Goal: Find specific page/section: Find specific page/section

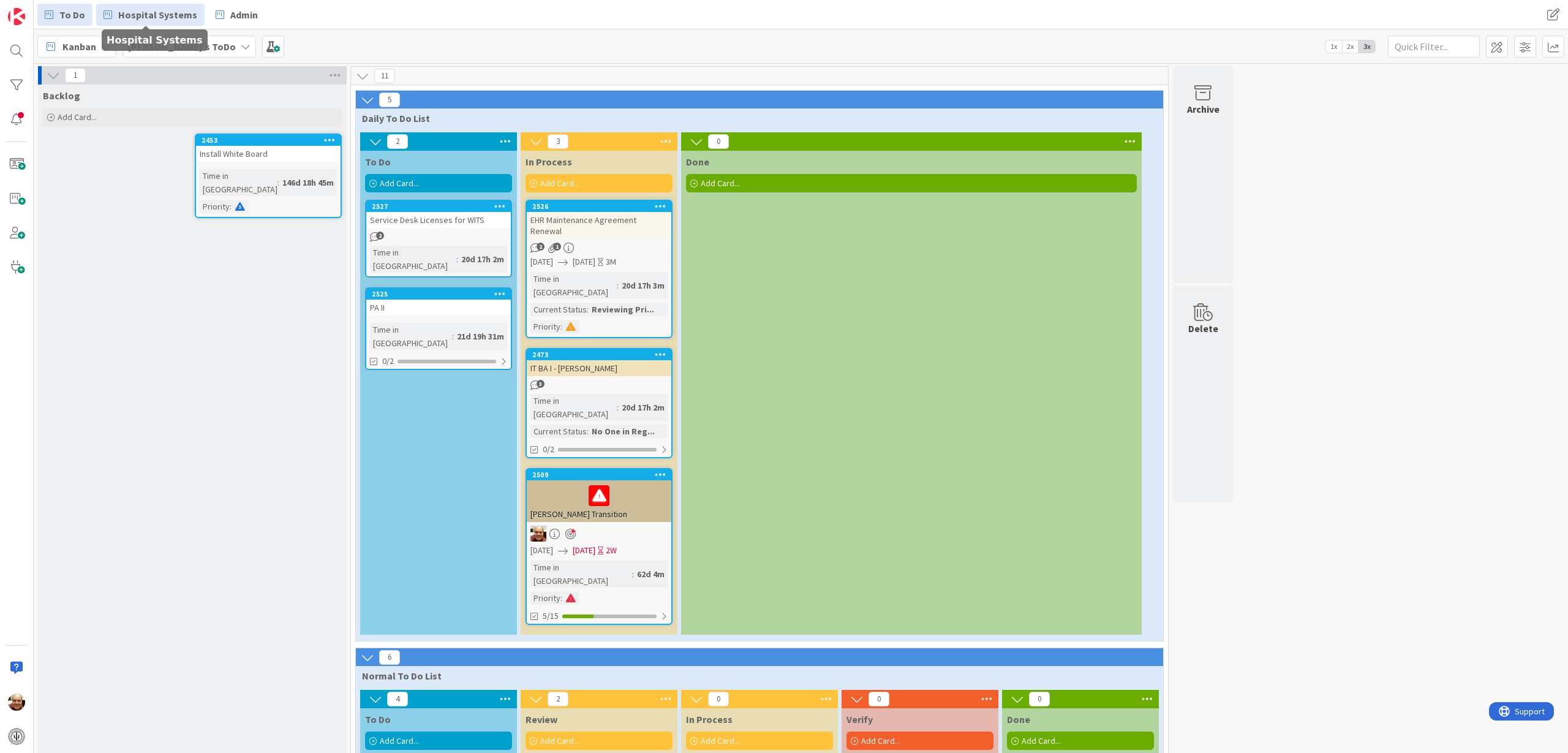
click at [159, 16] on span "Hospital Systems" at bounding box center [157, 15] width 79 height 15
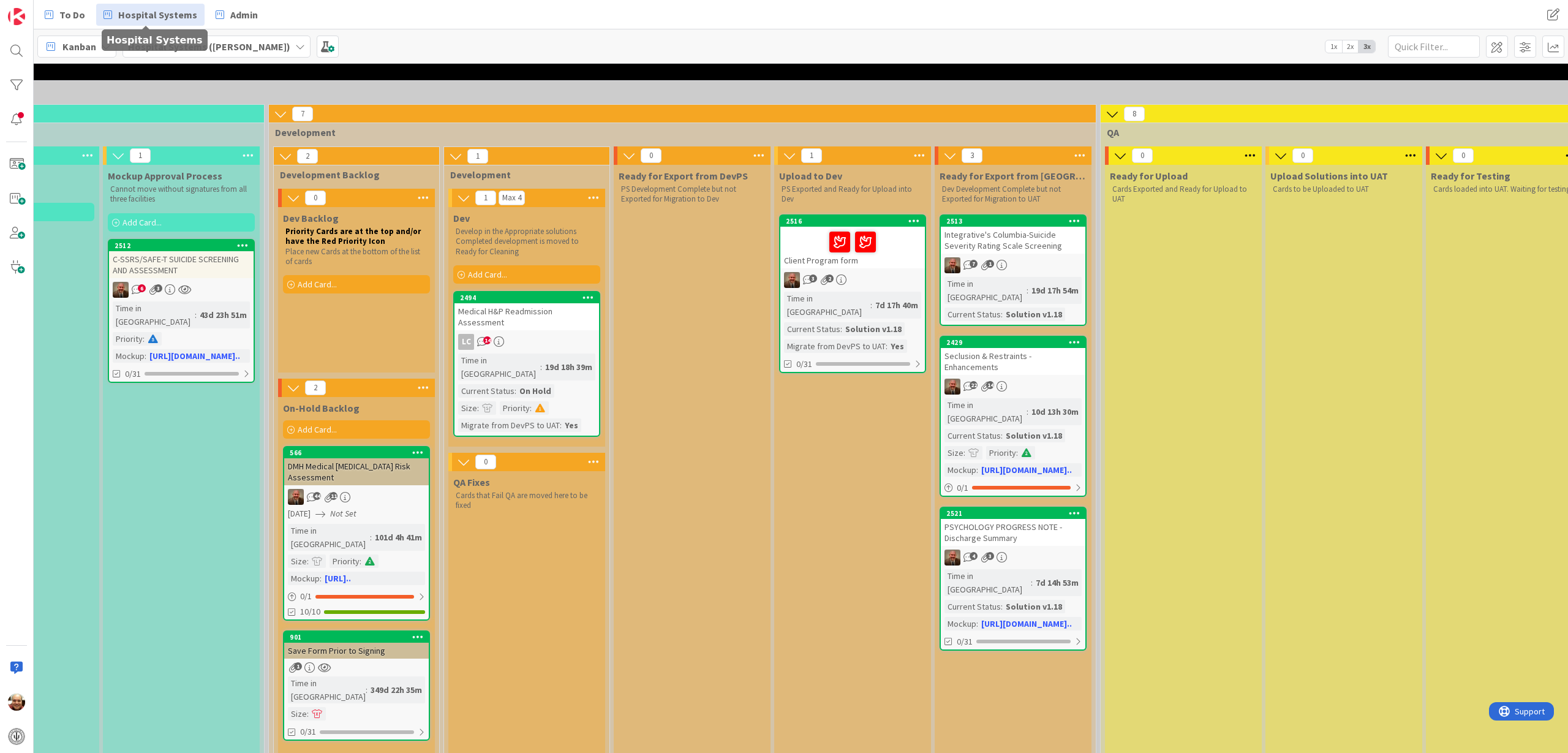
scroll to position [0, 743]
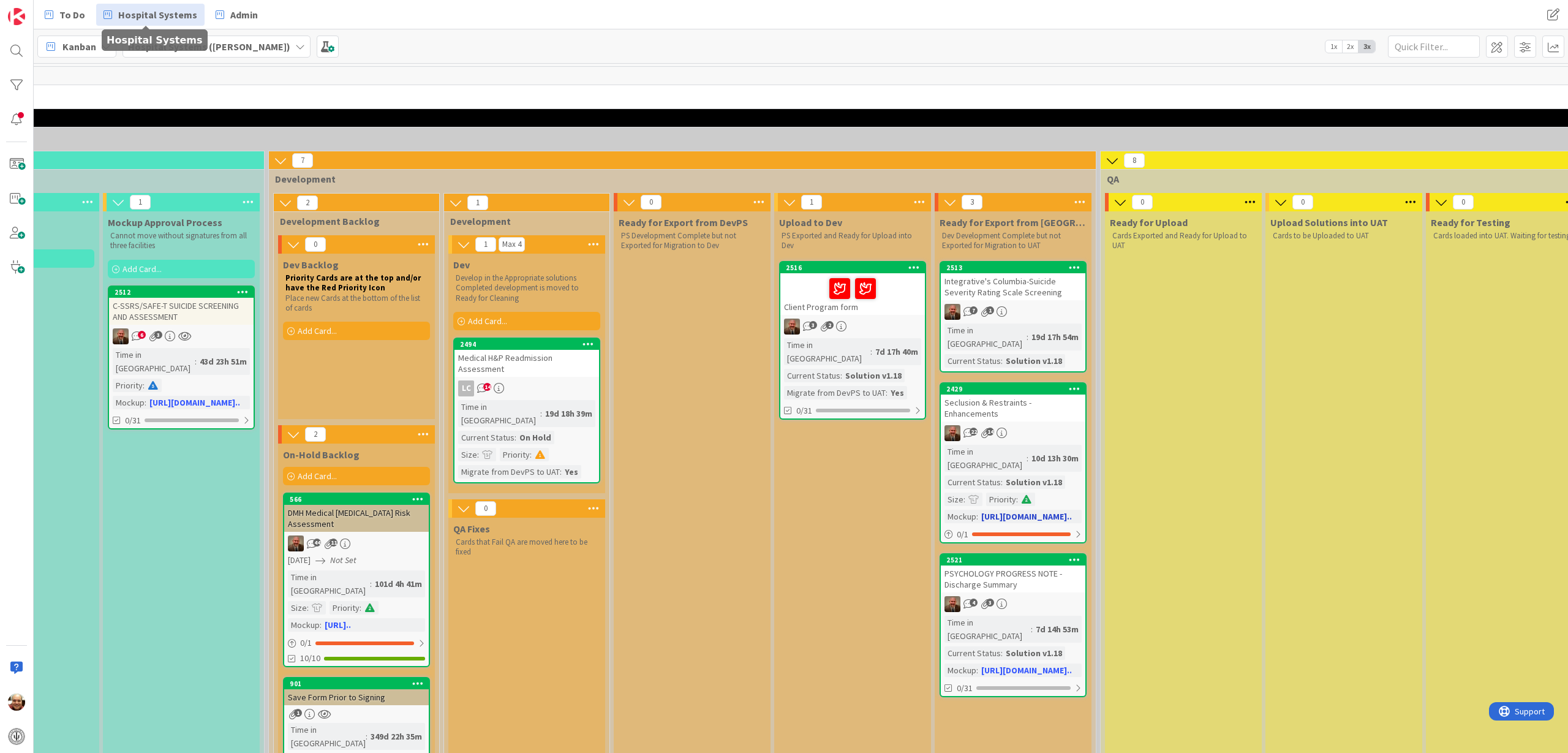
click at [1029, 395] on div "Seclusion & Restraints - Enhancements" at bounding box center [1013, 408] width 145 height 27
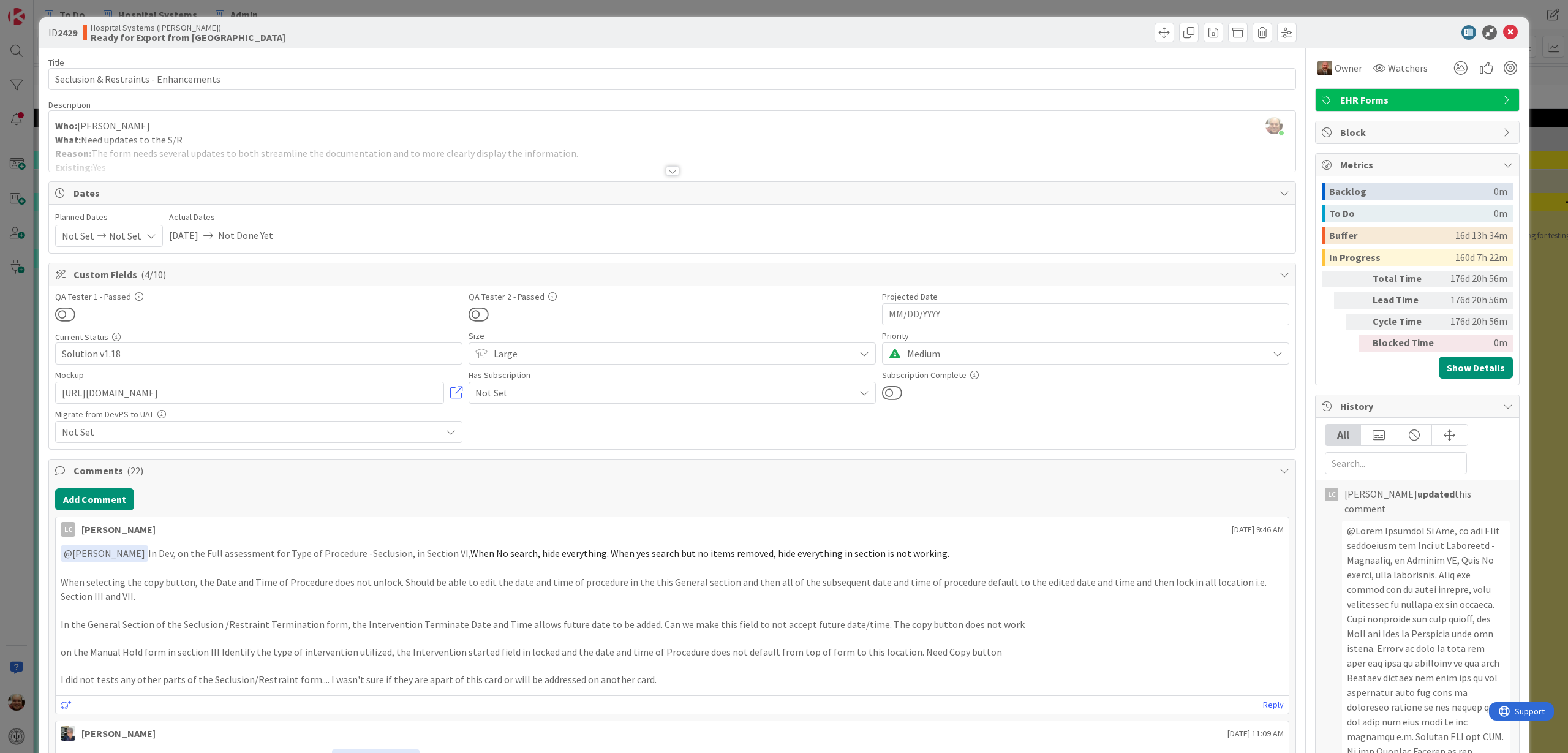
click at [666, 172] on div at bounding box center [672, 171] width 14 height 9
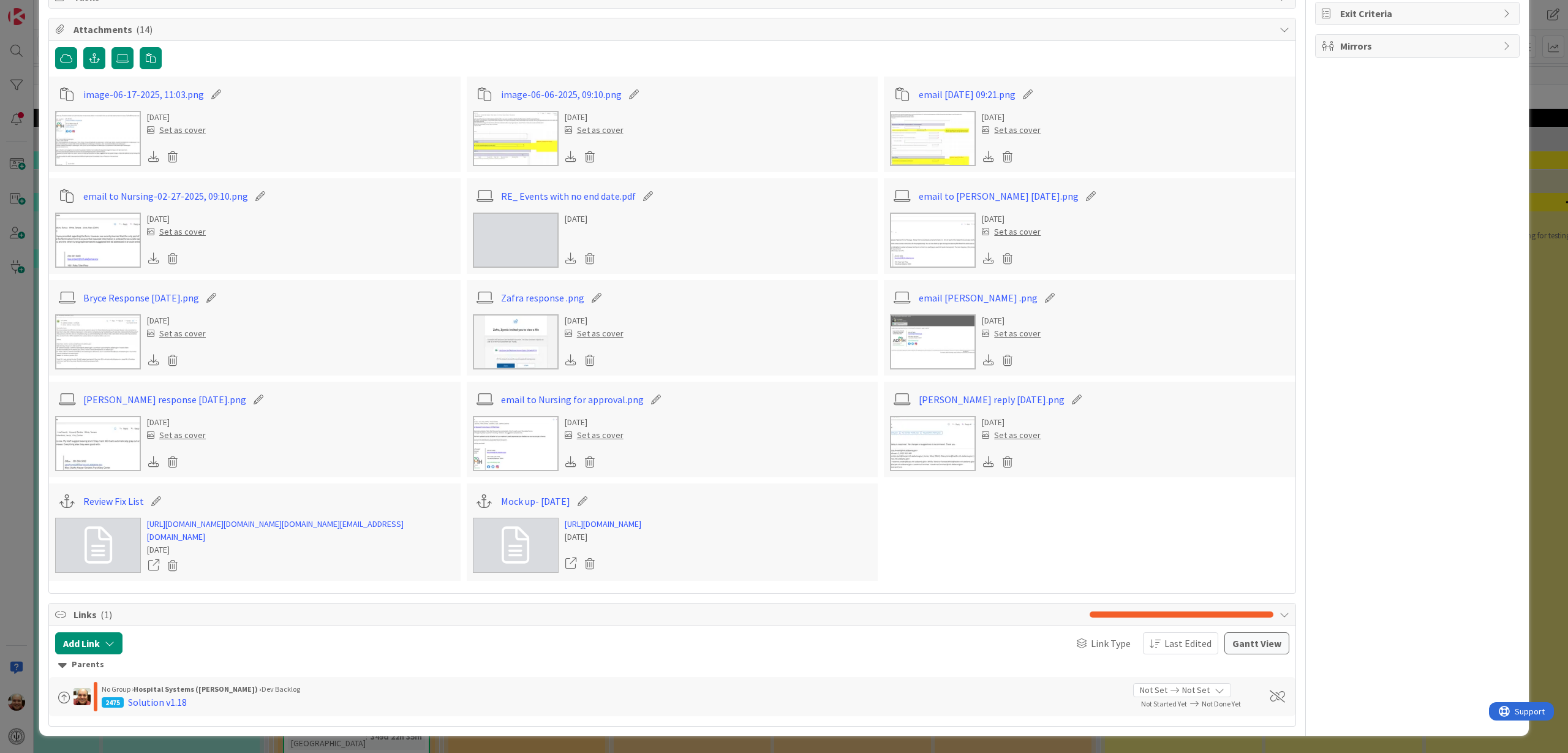
scroll to position [2894, 0]
click at [641, 518] on link "[URL][DOMAIN_NAME]" at bounding box center [602, 524] width 76 height 13
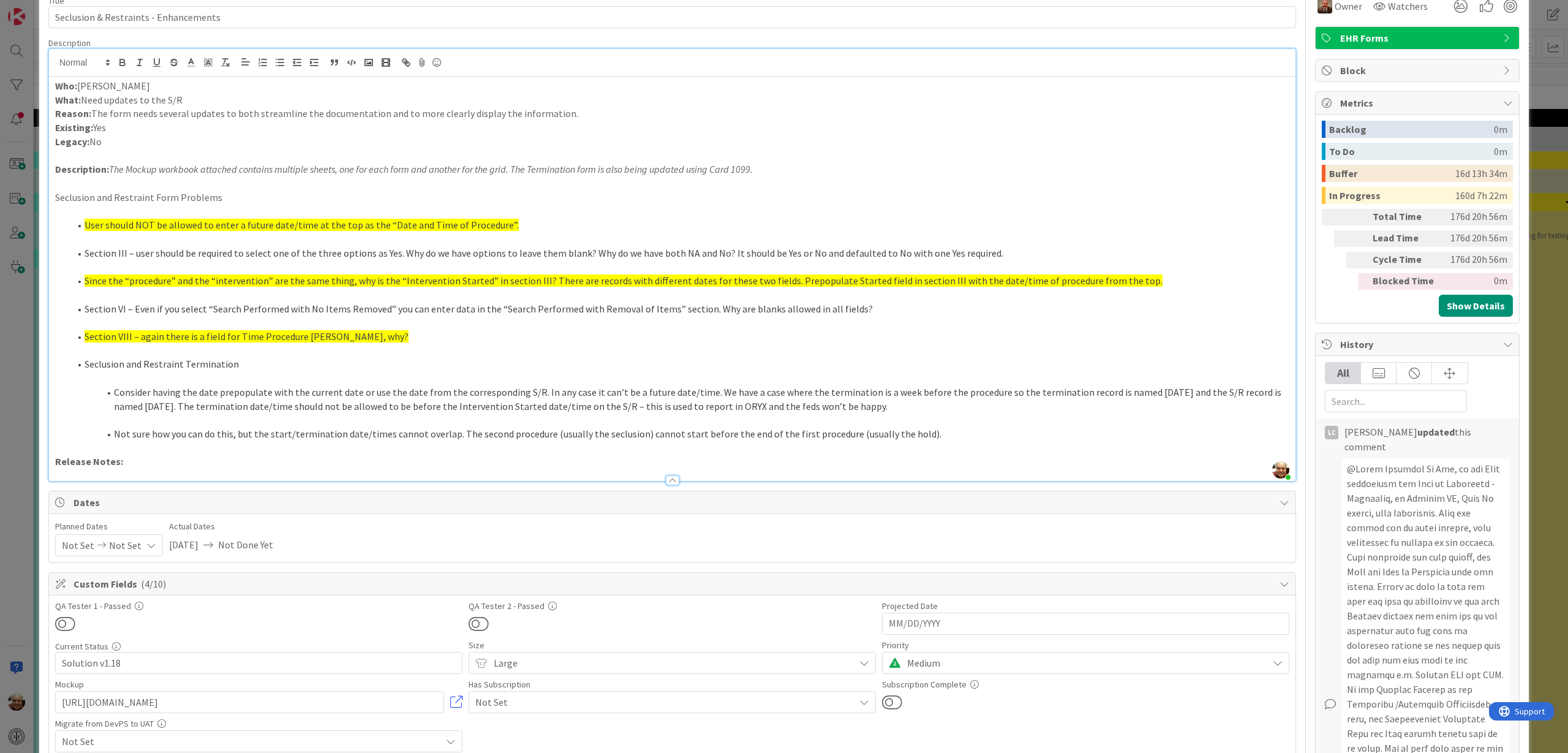
scroll to position [0, 0]
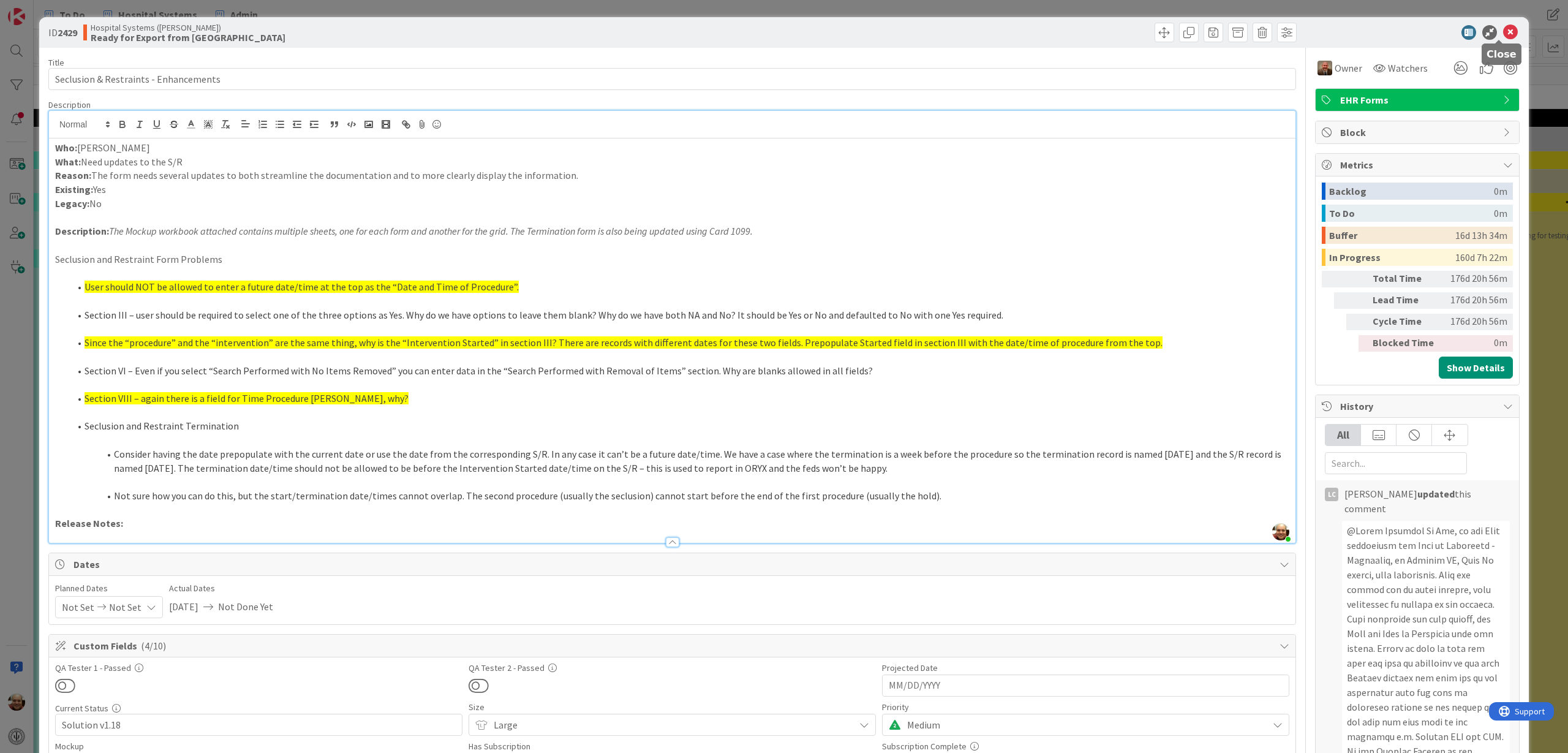
click at [1175, 30] on icon at bounding box center [1511, 32] width 15 height 15
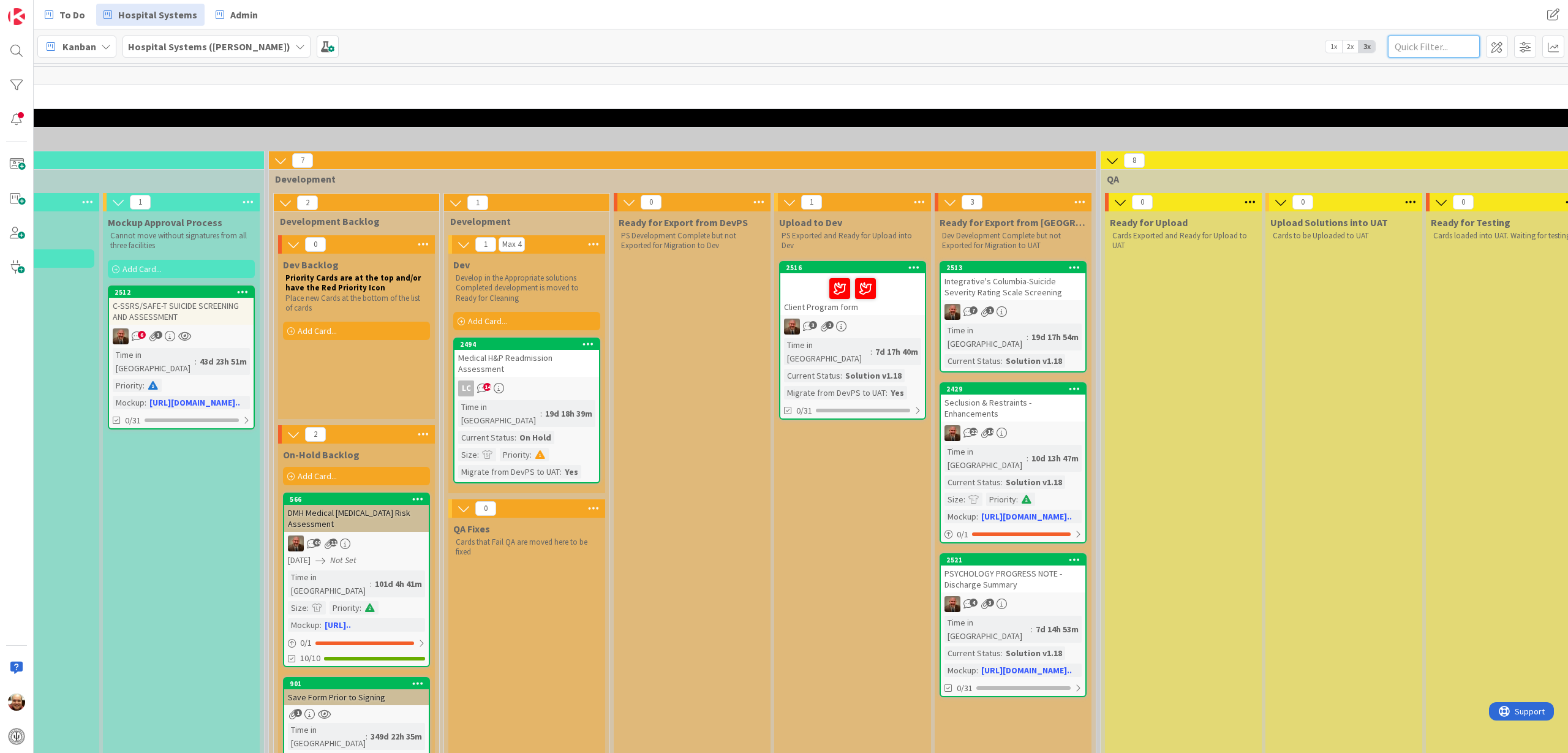
click at [1175, 49] on input "text" at bounding box center [1434, 47] width 92 height 22
type input "1099"
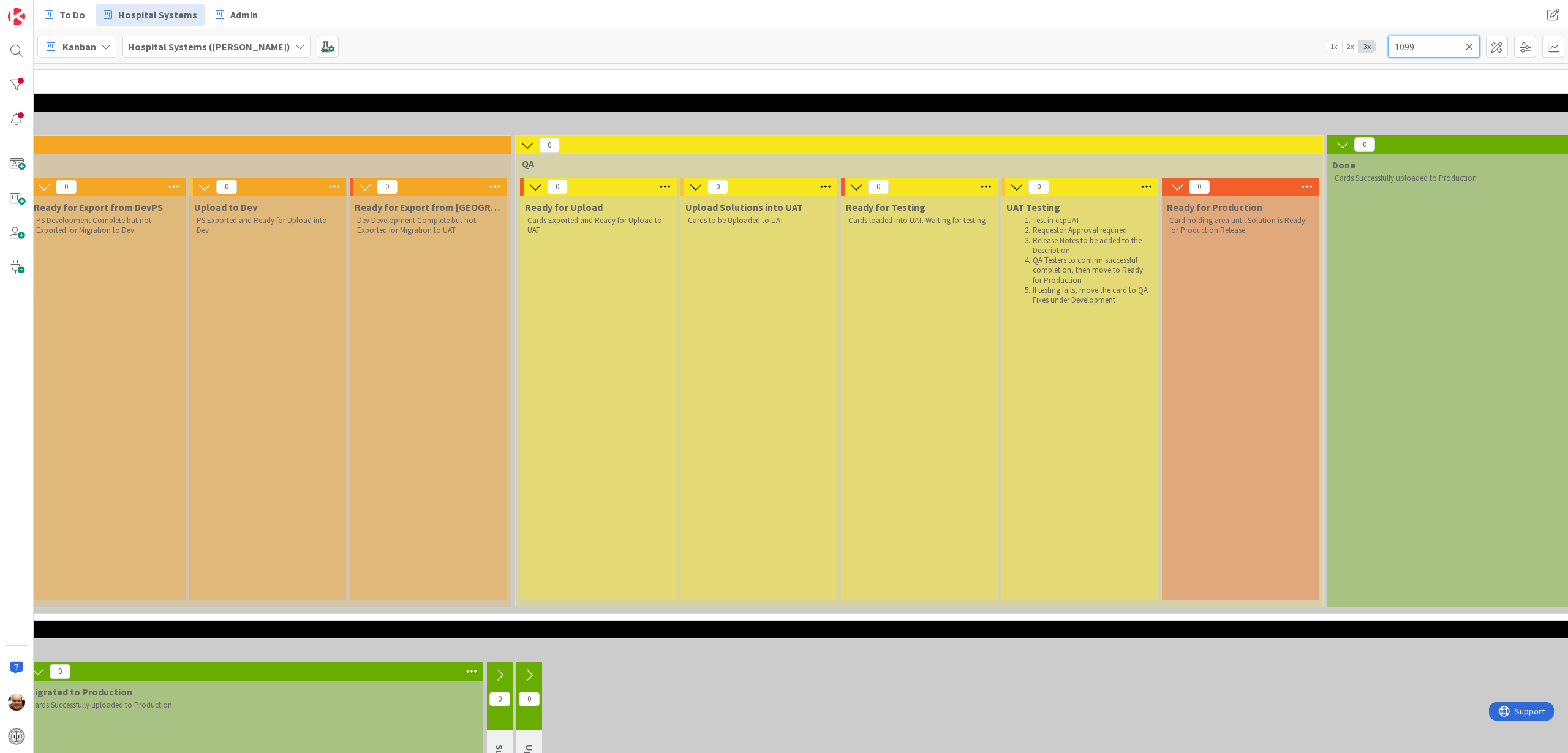
scroll to position [0, 1328]
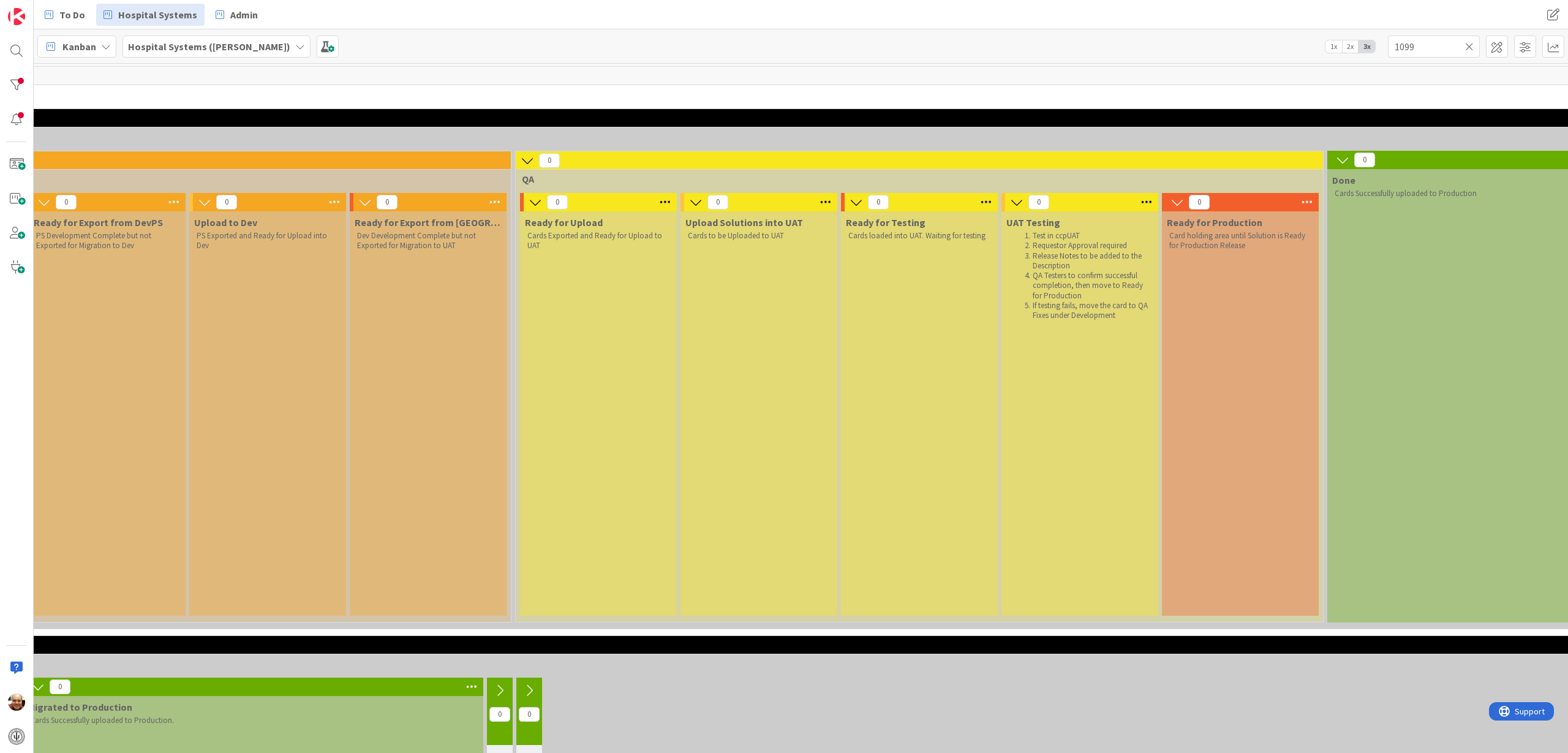
click at [1175, 43] on icon at bounding box center [1469, 47] width 9 height 11
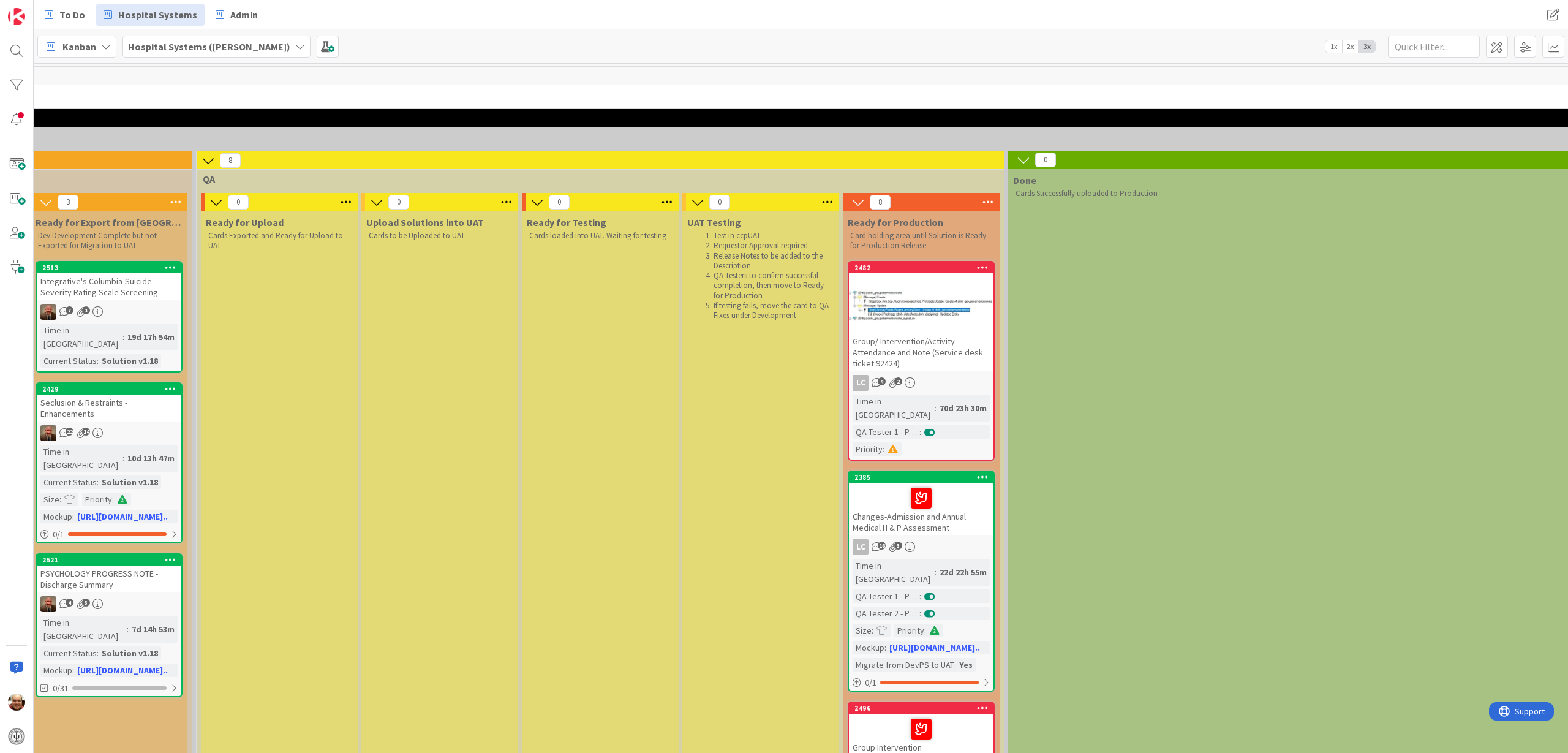
scroll to position [0, 1820]
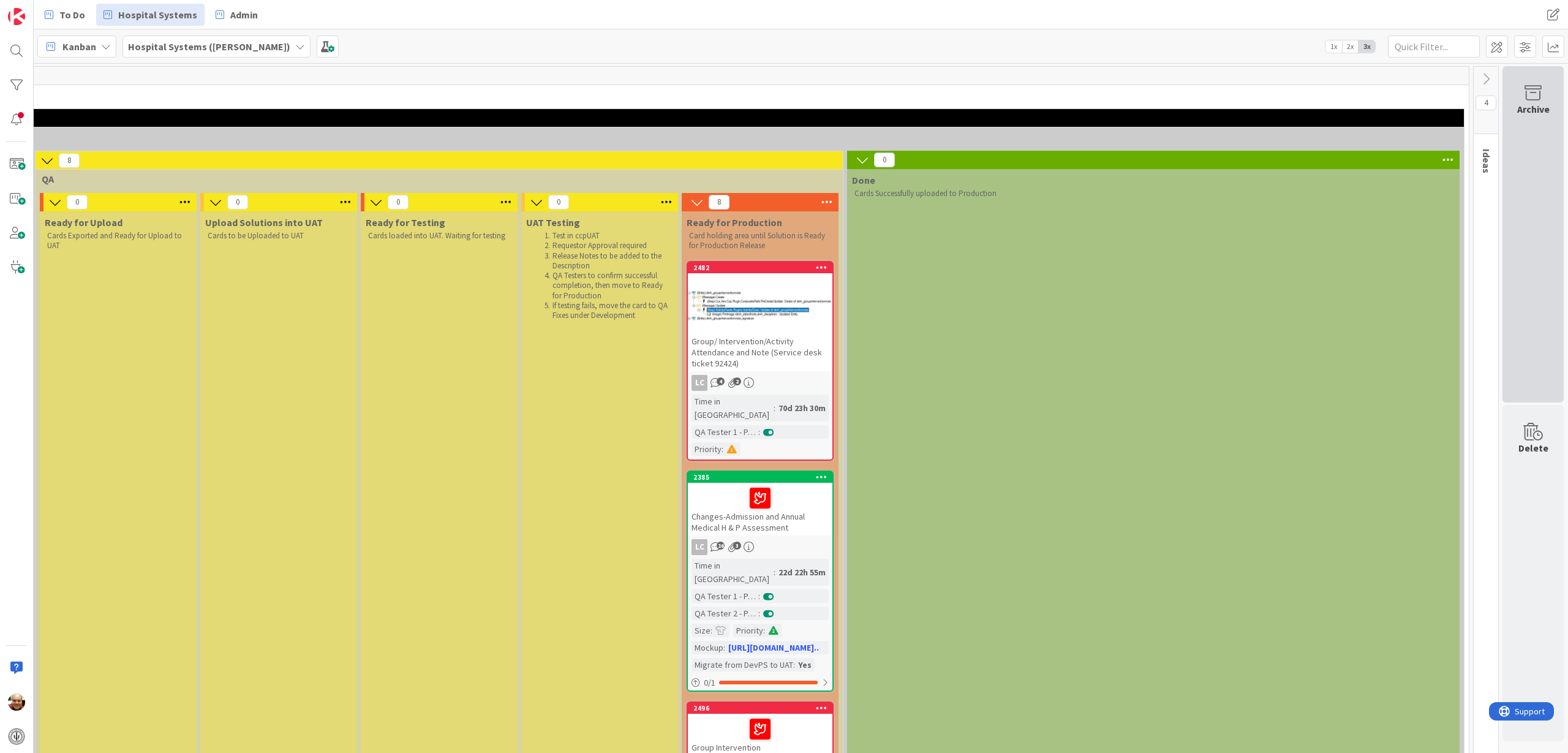
click at [1175, 95] on icon at bounding box center [1533, 93] width 47 height 17
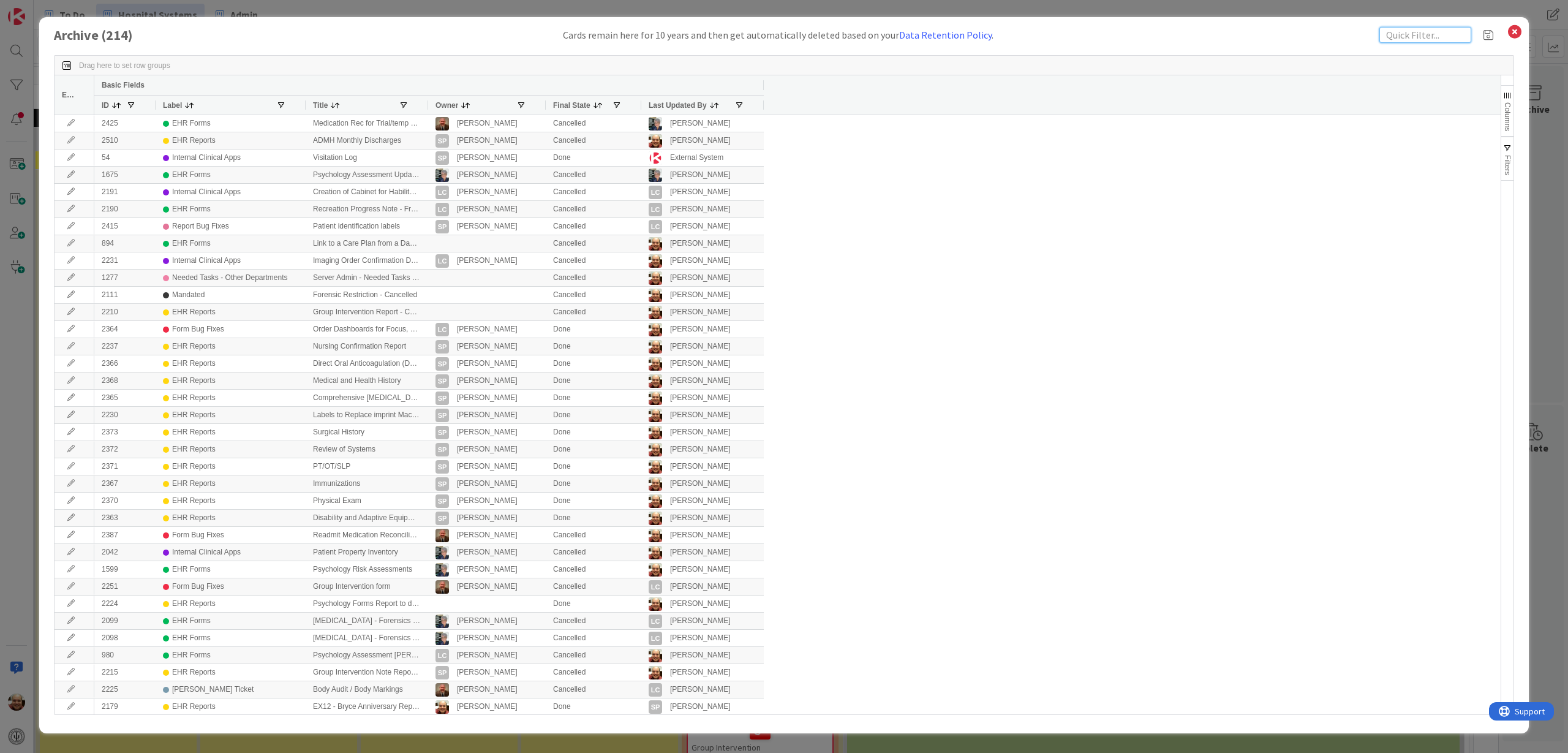
click at [1175, 35] on input "text" at bounding box center [1425, 35] width 92 height 16
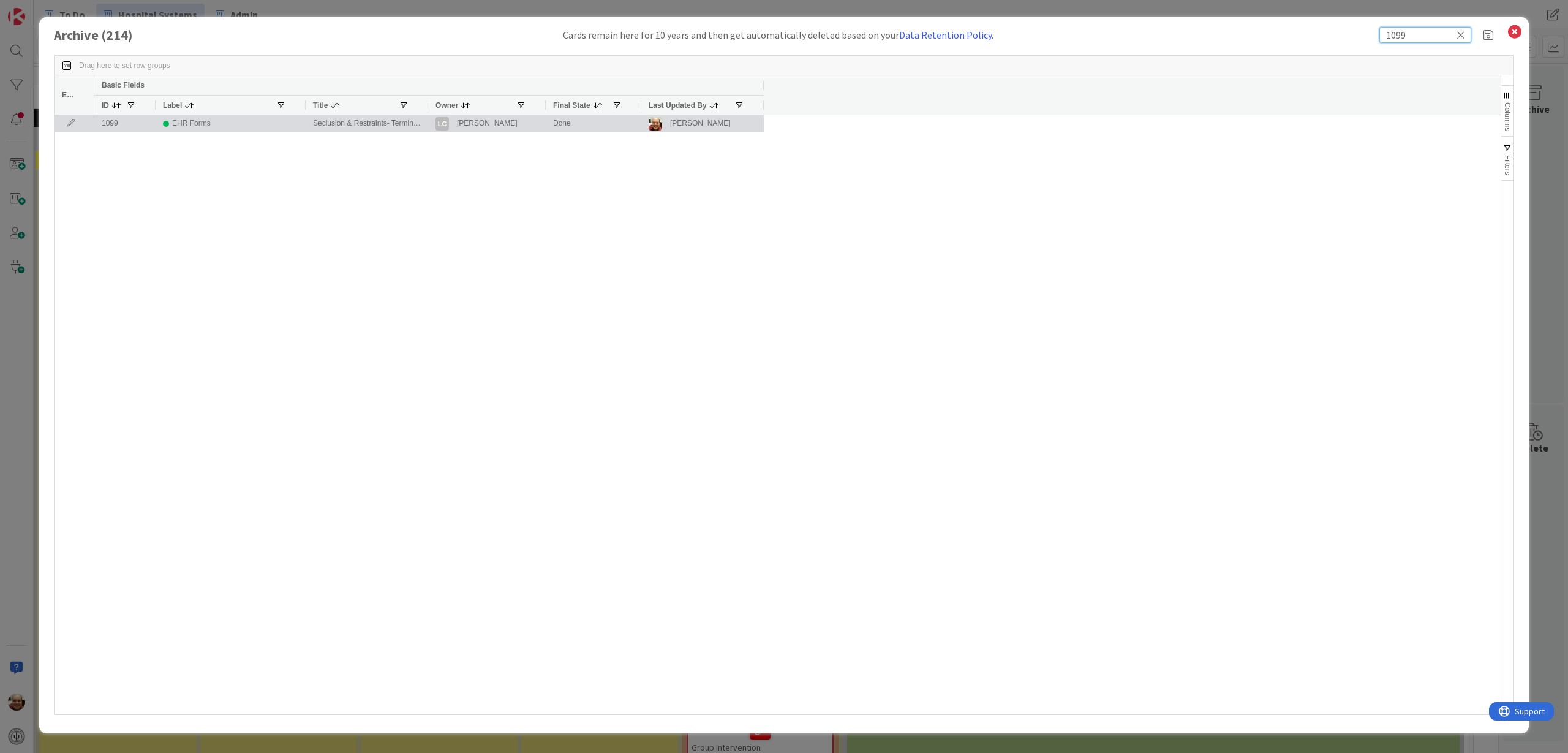
type input "1099"
click at [72, 123] on icon at bounding box center [71, 123] width 18 height 7
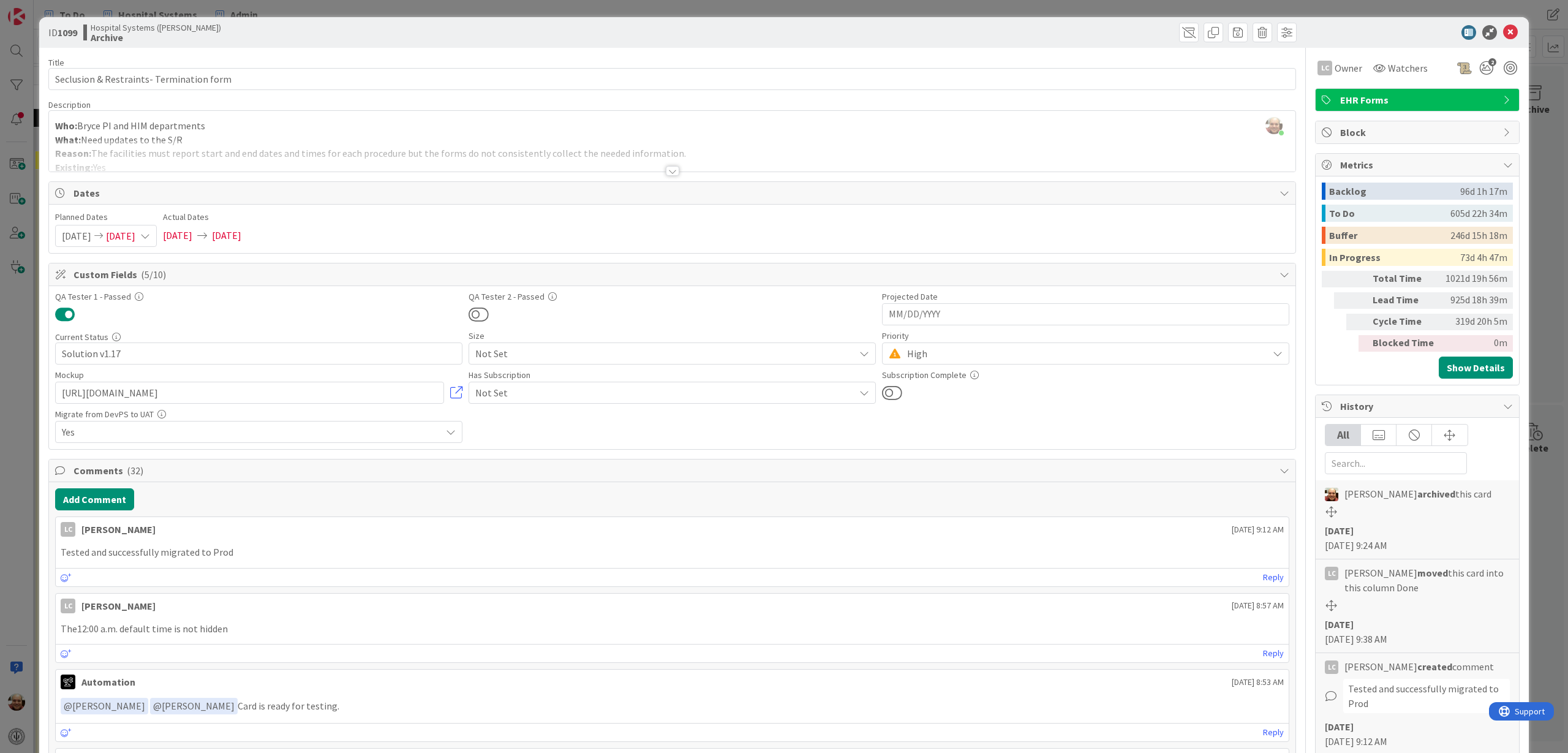
click at [666, 167] on div at bounding box center [672, 171] width 14 height 9
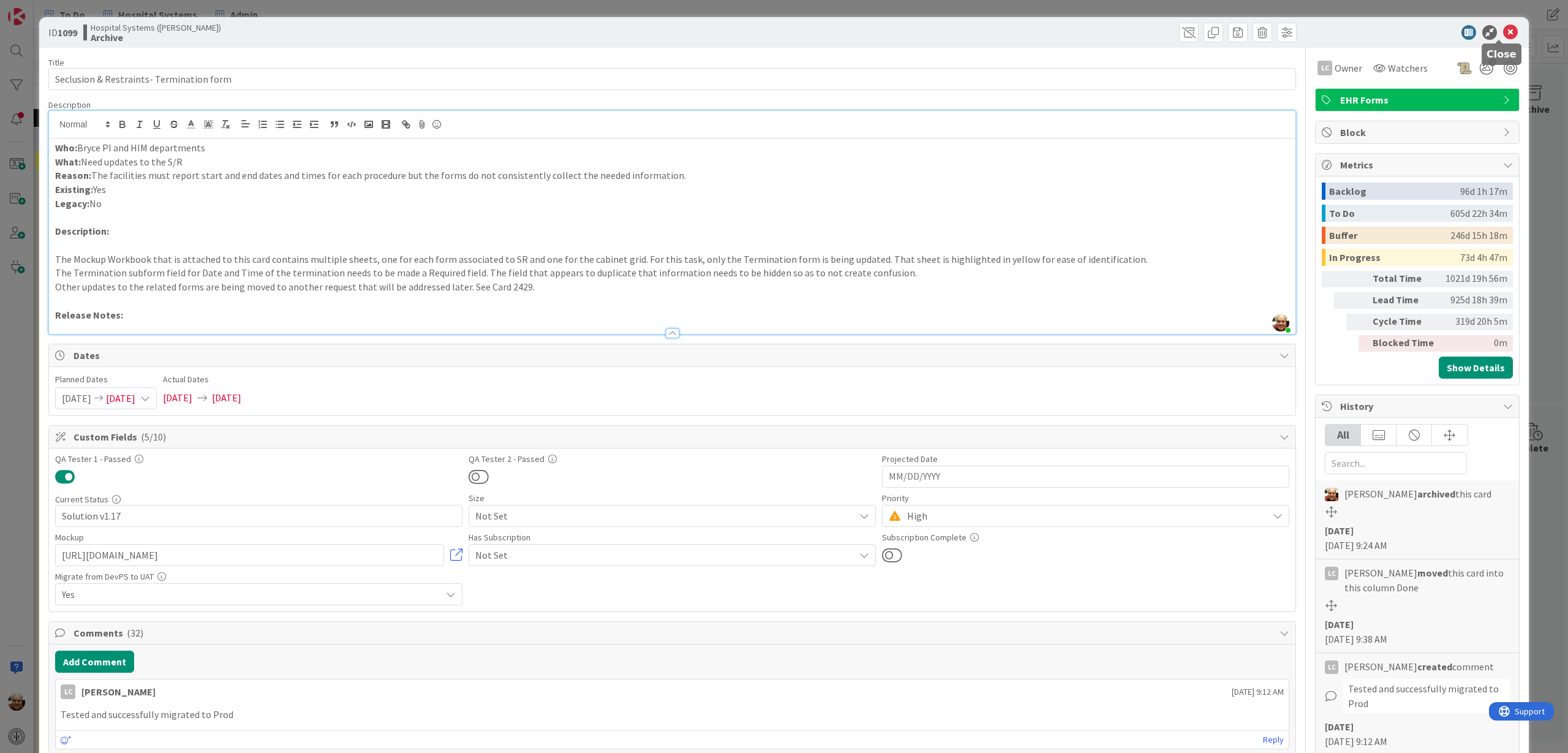
click at [1175, 30] on icon at bounding box center [1511, 32] width 15 height 15
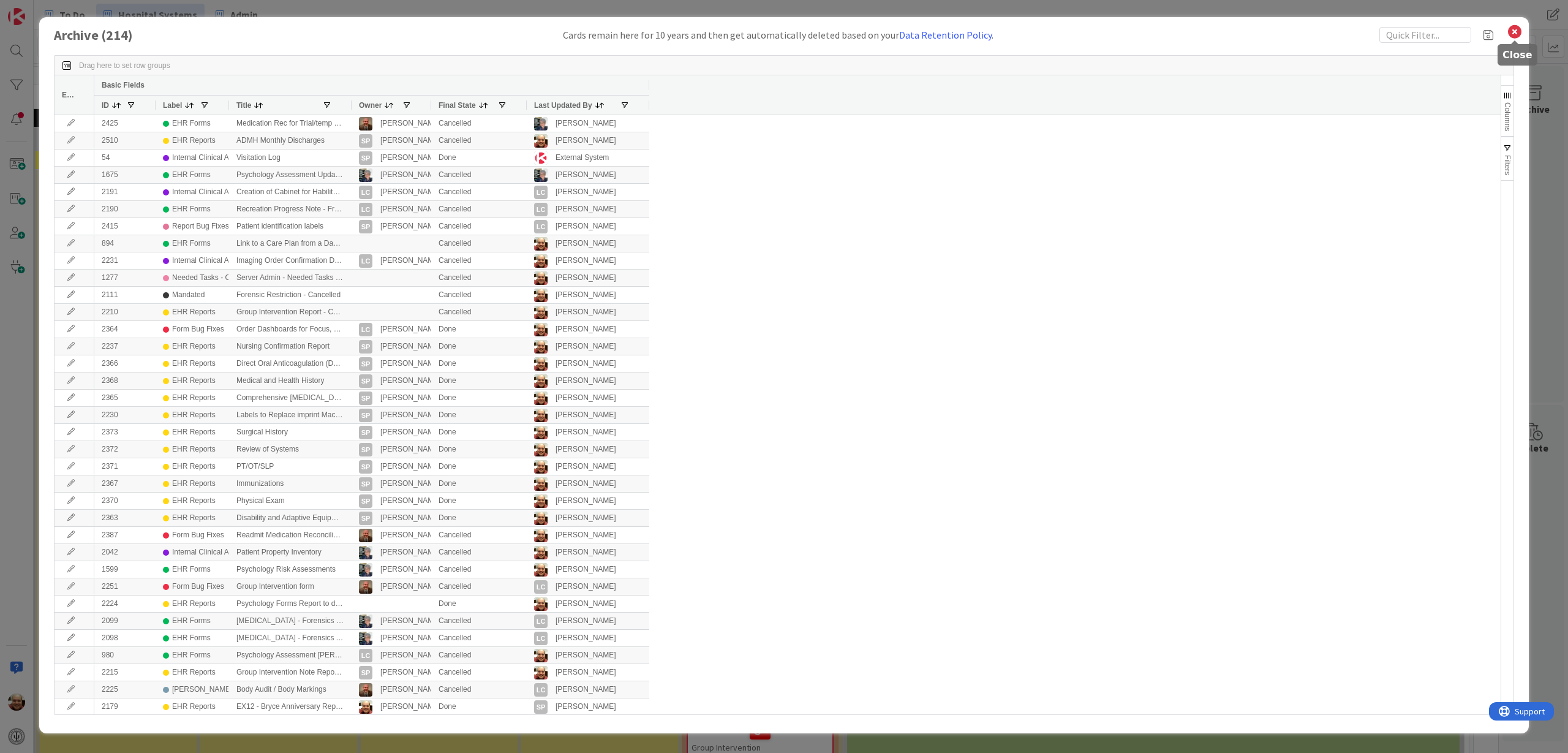
drag, startPoint x: 1516, startPoint y: 28, endPoint x: 1508, endPoint y: 34, distance: 10.0
click at [1175, 29] on icon at bounding box center [1515, 31] width 16 height 17
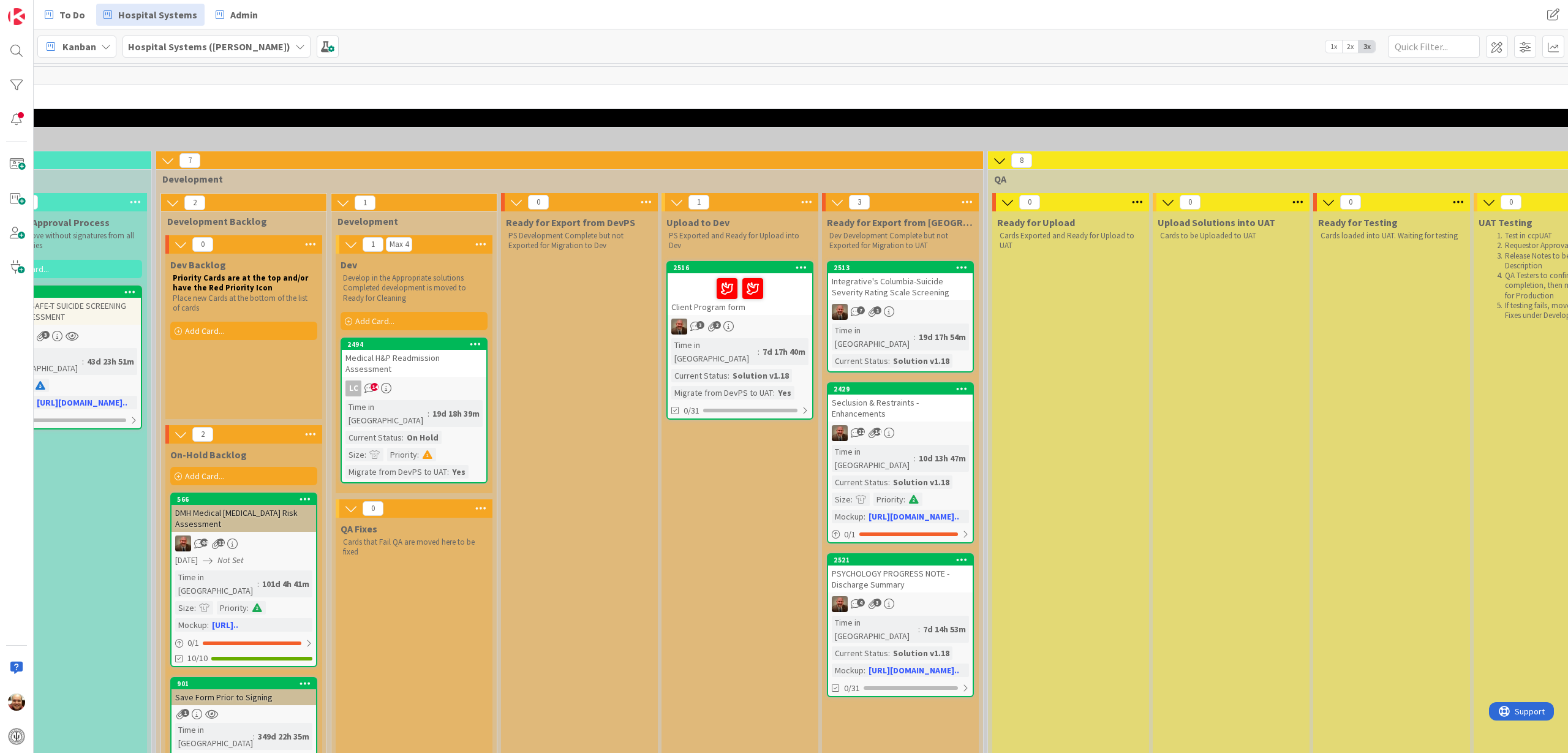
scroll to position [0, 851]
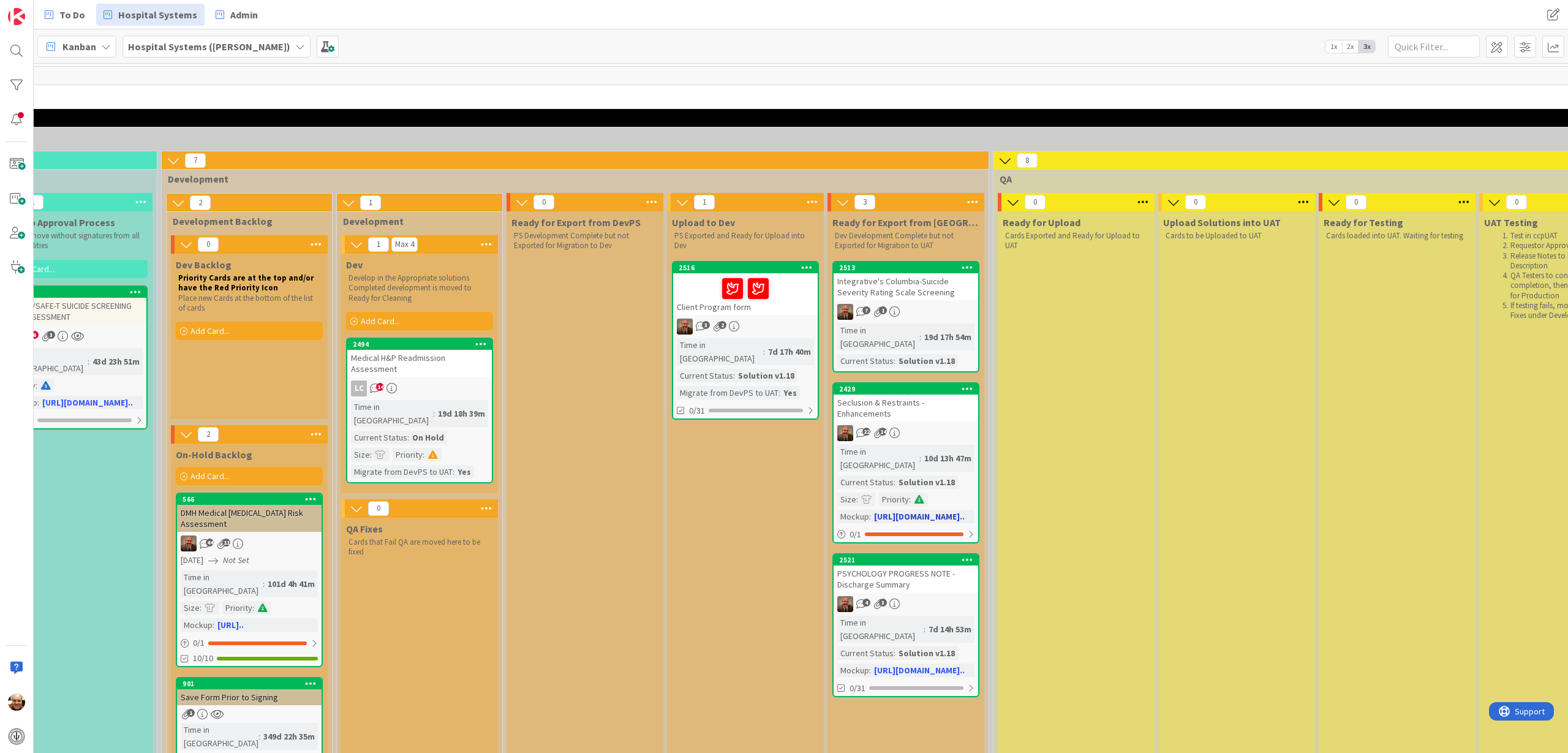
click at [928, 395] on div "Seclusion & Restraints - Enhancements" at bounding box center [906, 408] width 145 height 27
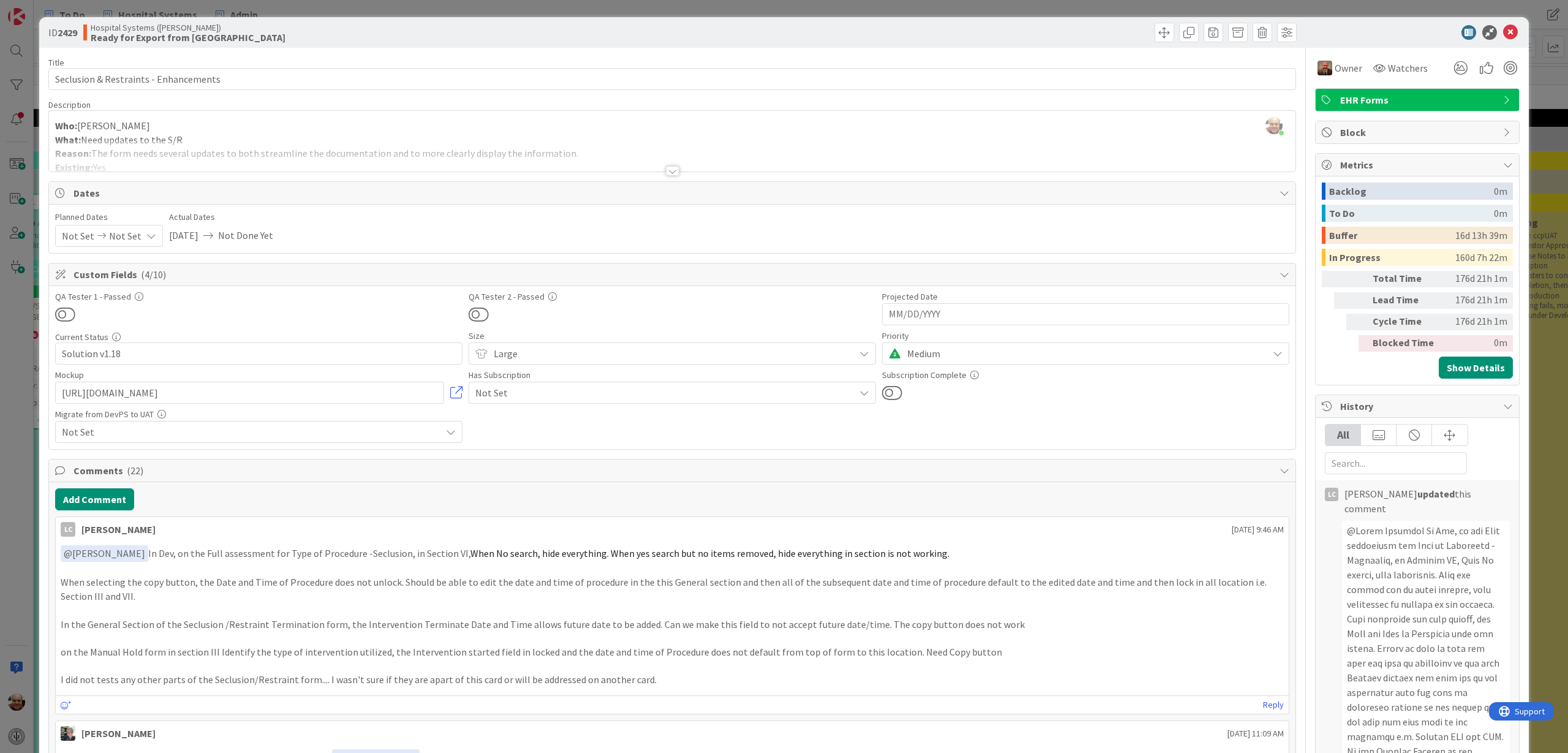
click at [669, 170] on div at bounding box center [672, 171] width 14 height 9
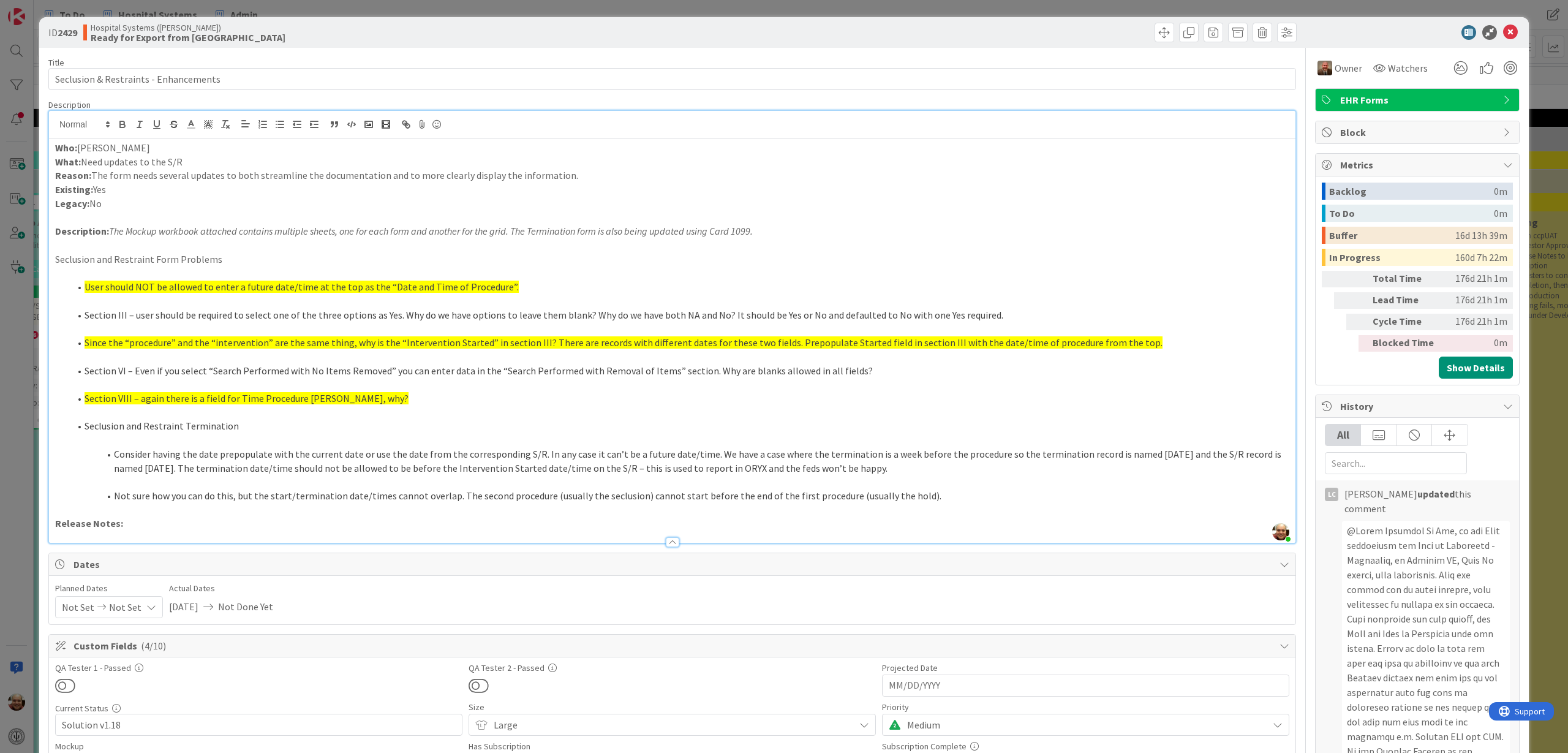
click at [750, 233] on em "The Mockup workbook attached contains multiple sheets, one for each form and an…" at bounding box center [431, 231] width 643 height 12
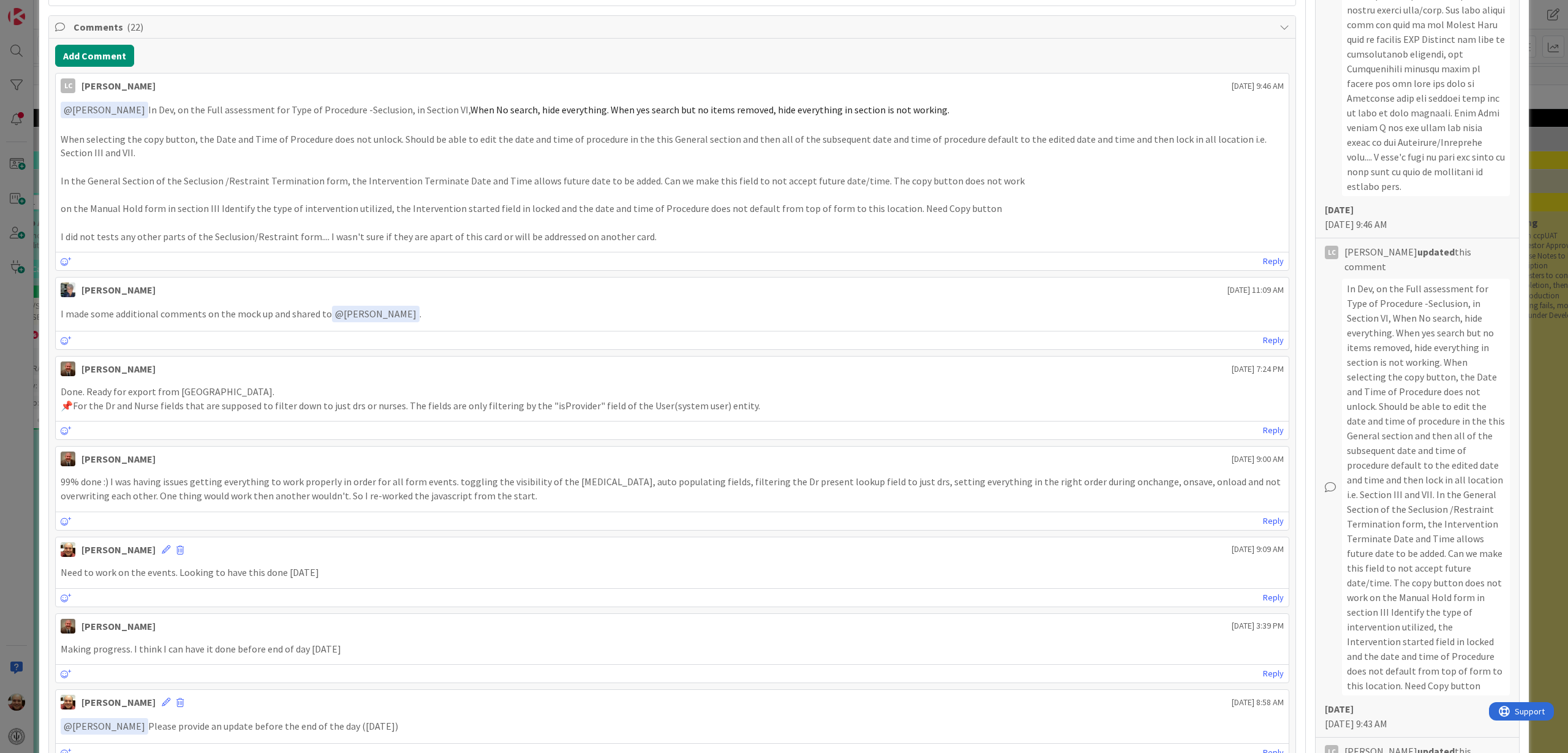
scroll to position [689, 0]
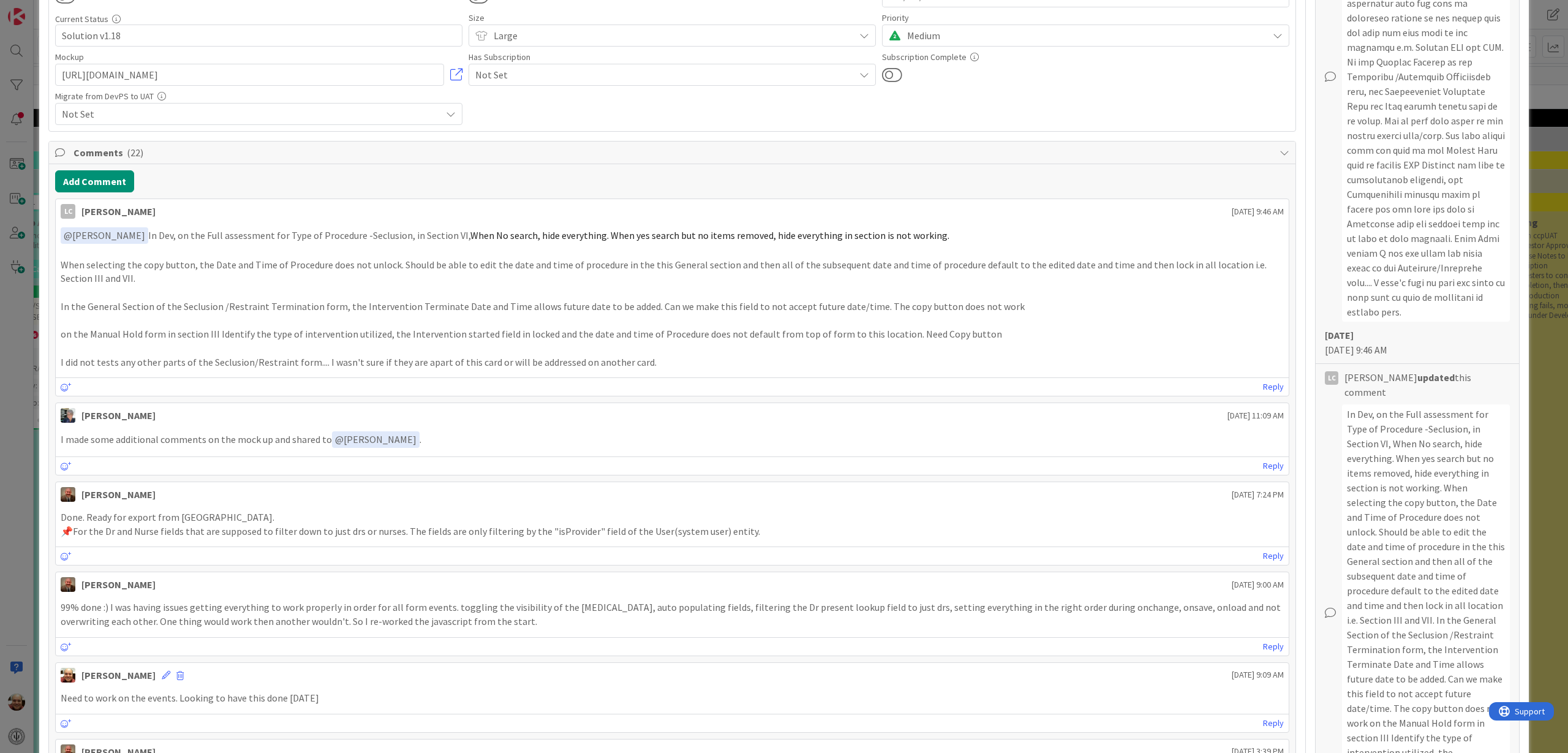
click at [1175, 95] on div "ID 2429 Hospital Systems ([PERSON_NAME]) Ready for Export from Dev Title 37 / 1…" at bounding box center [784, 376] width 1568 height 753
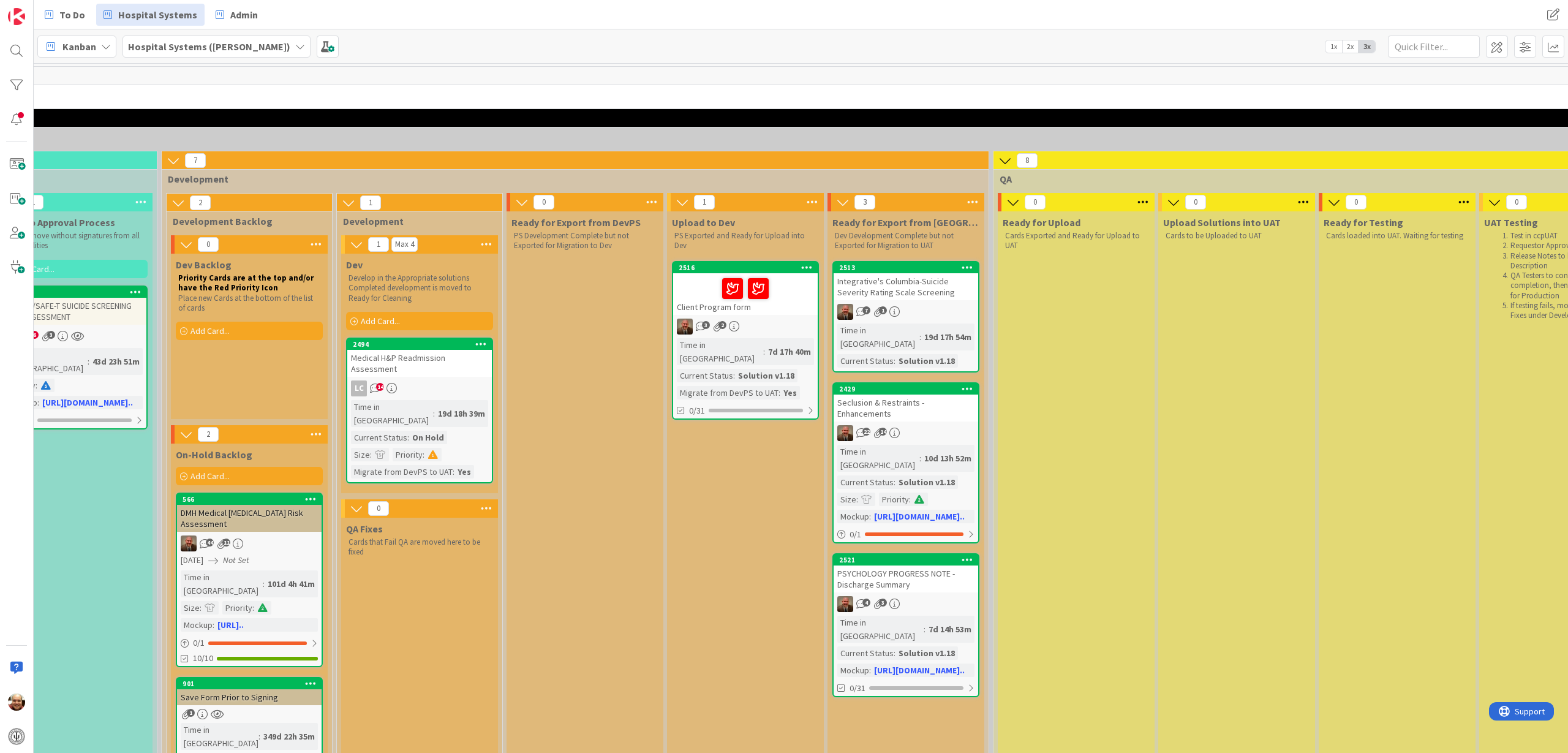
click at [793, 295] on div at bounding box center [745, 289] width 137 height 26
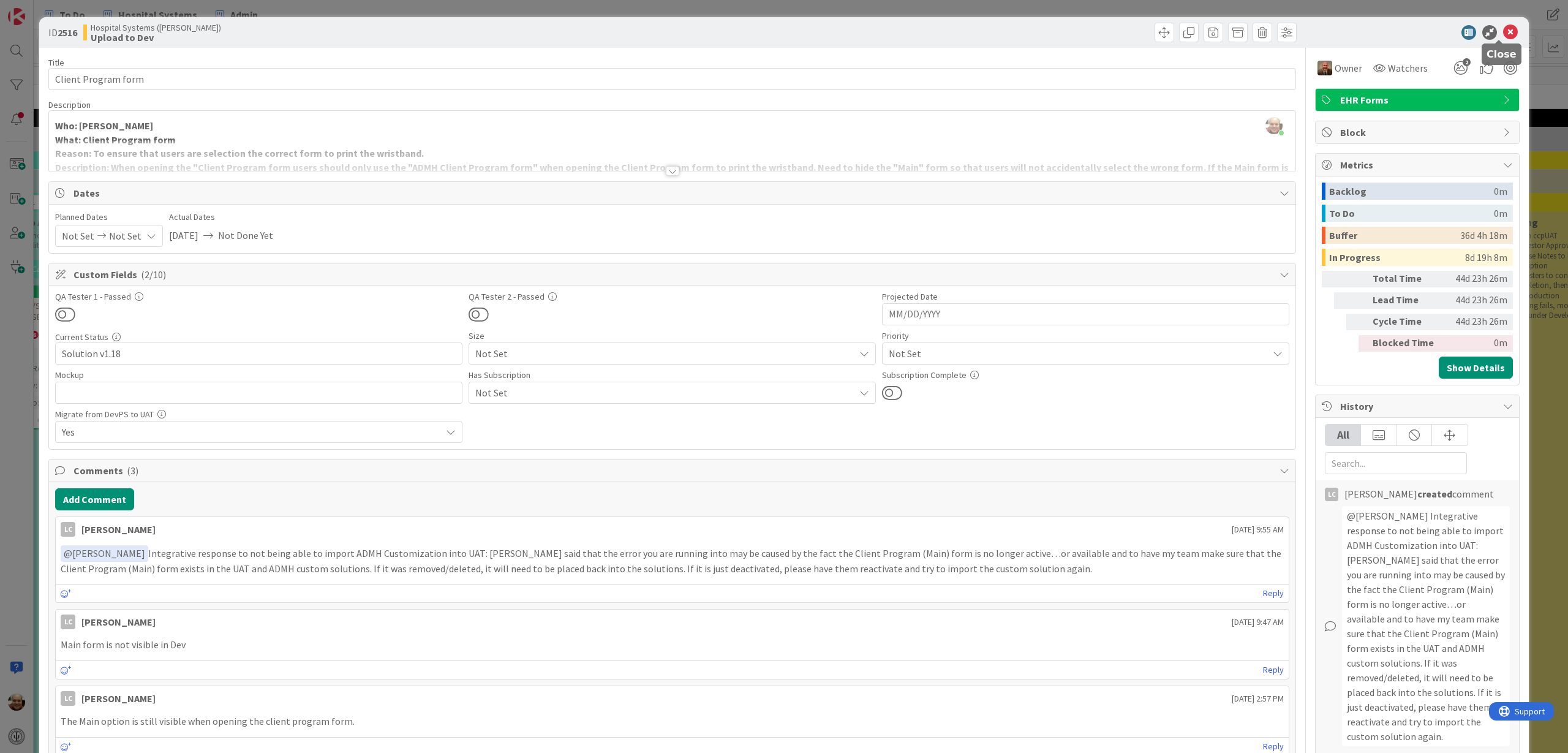
click at [1175, 32] on icon at bounding box center [1511, 32] width 15 height 15
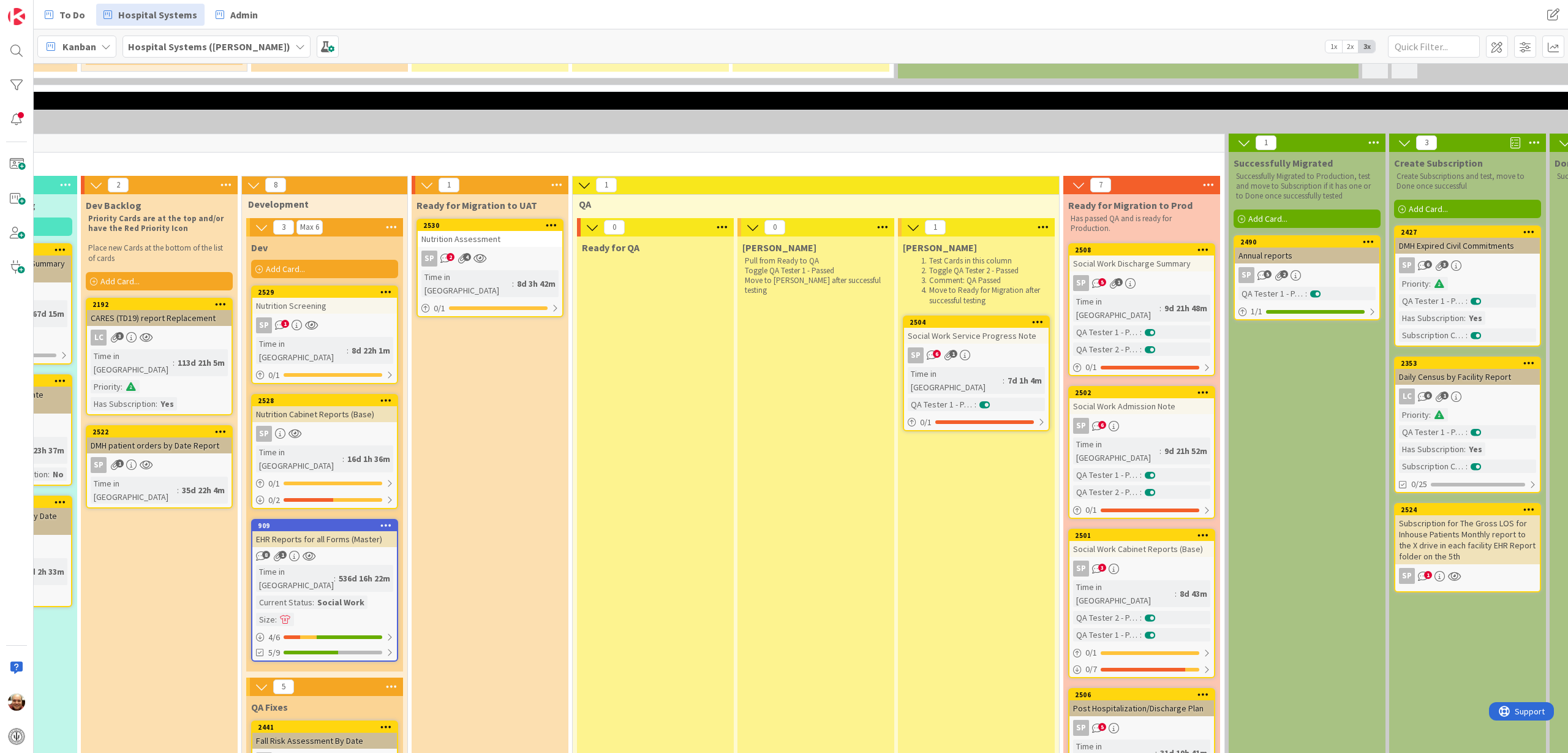
scroll to position [2067, 454]
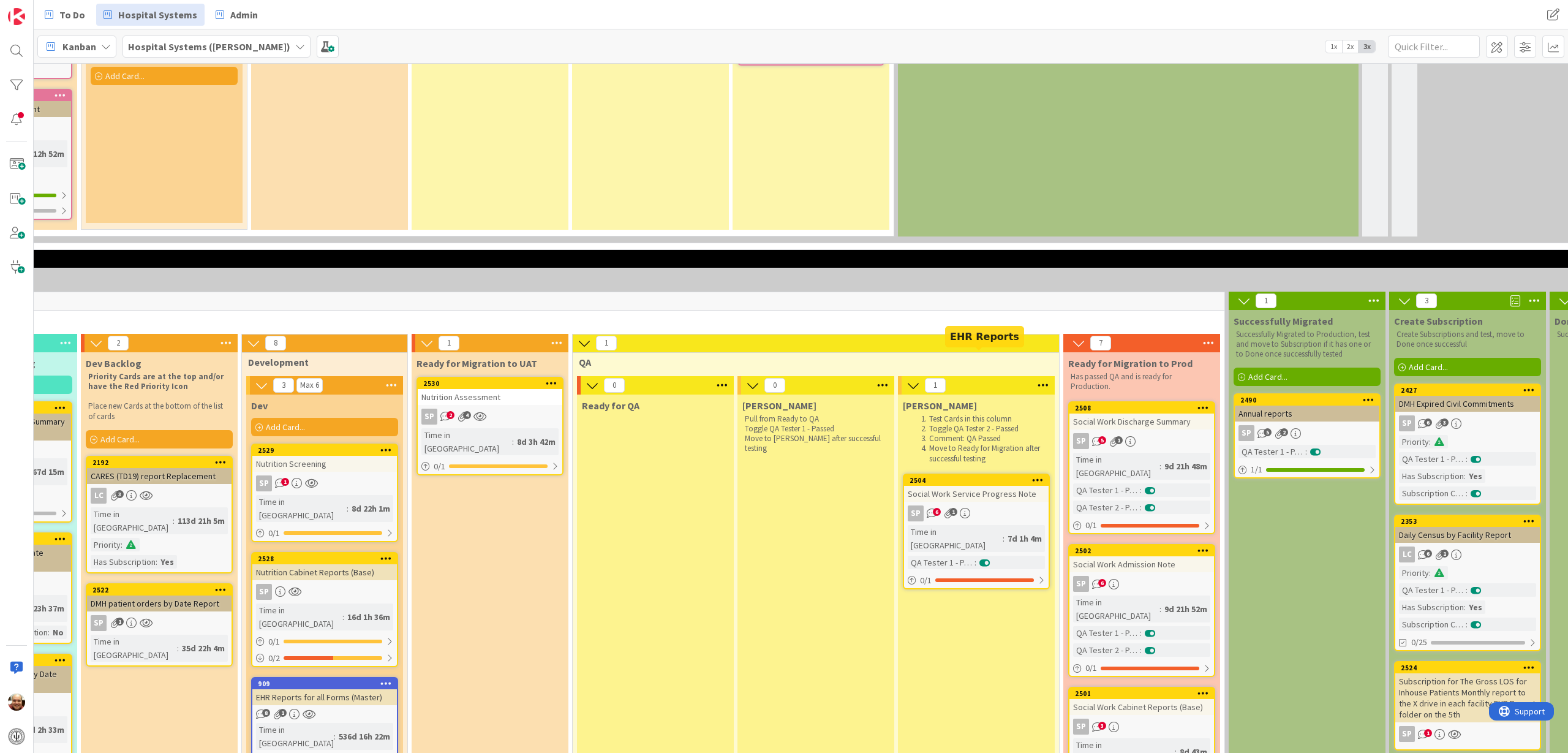
click at [985, 476] on div "2504" at bounding box center [979, 480] width 139 height 9
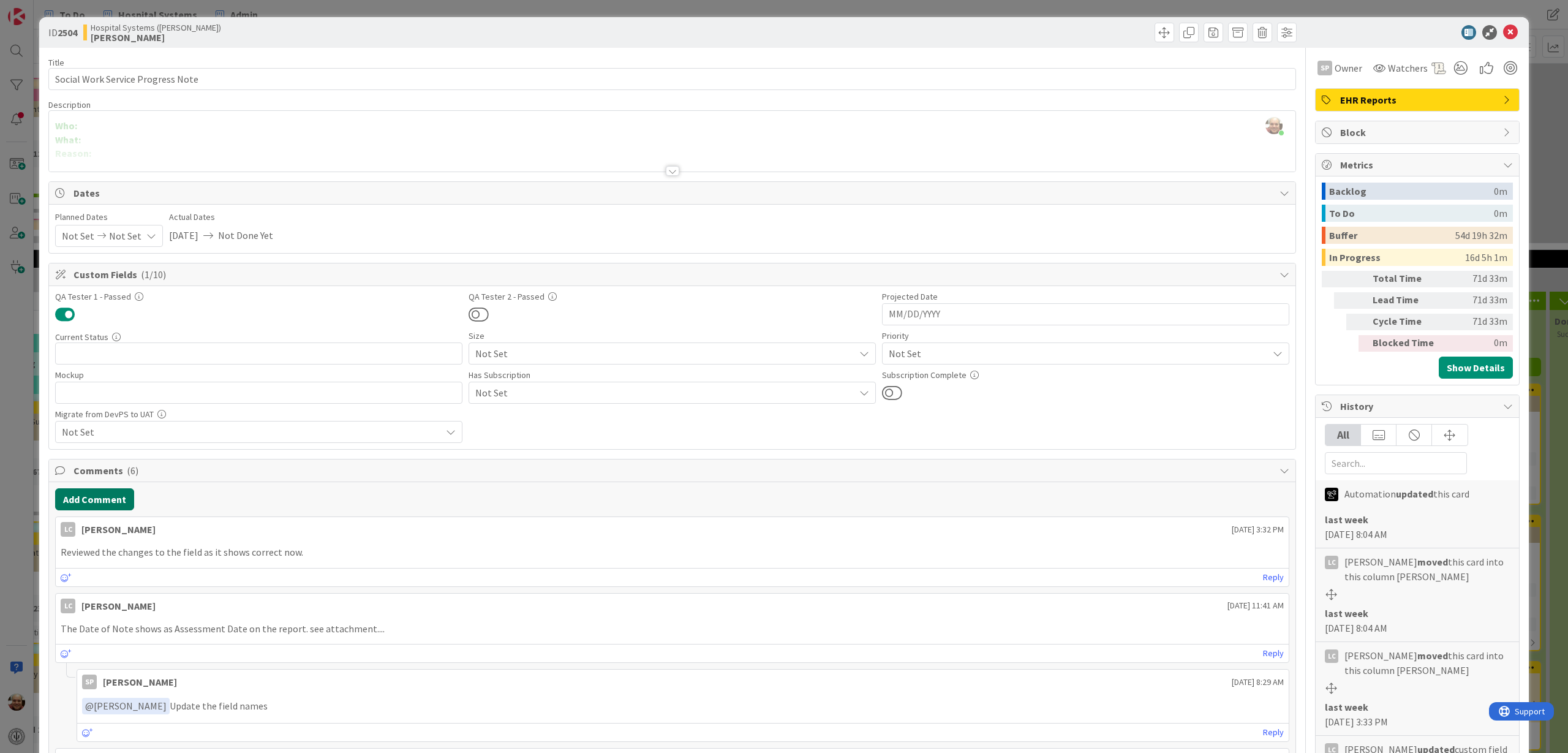
click at [84, 500] on button "Add Comment" at bounding box center [95, 499] width 79 height 22
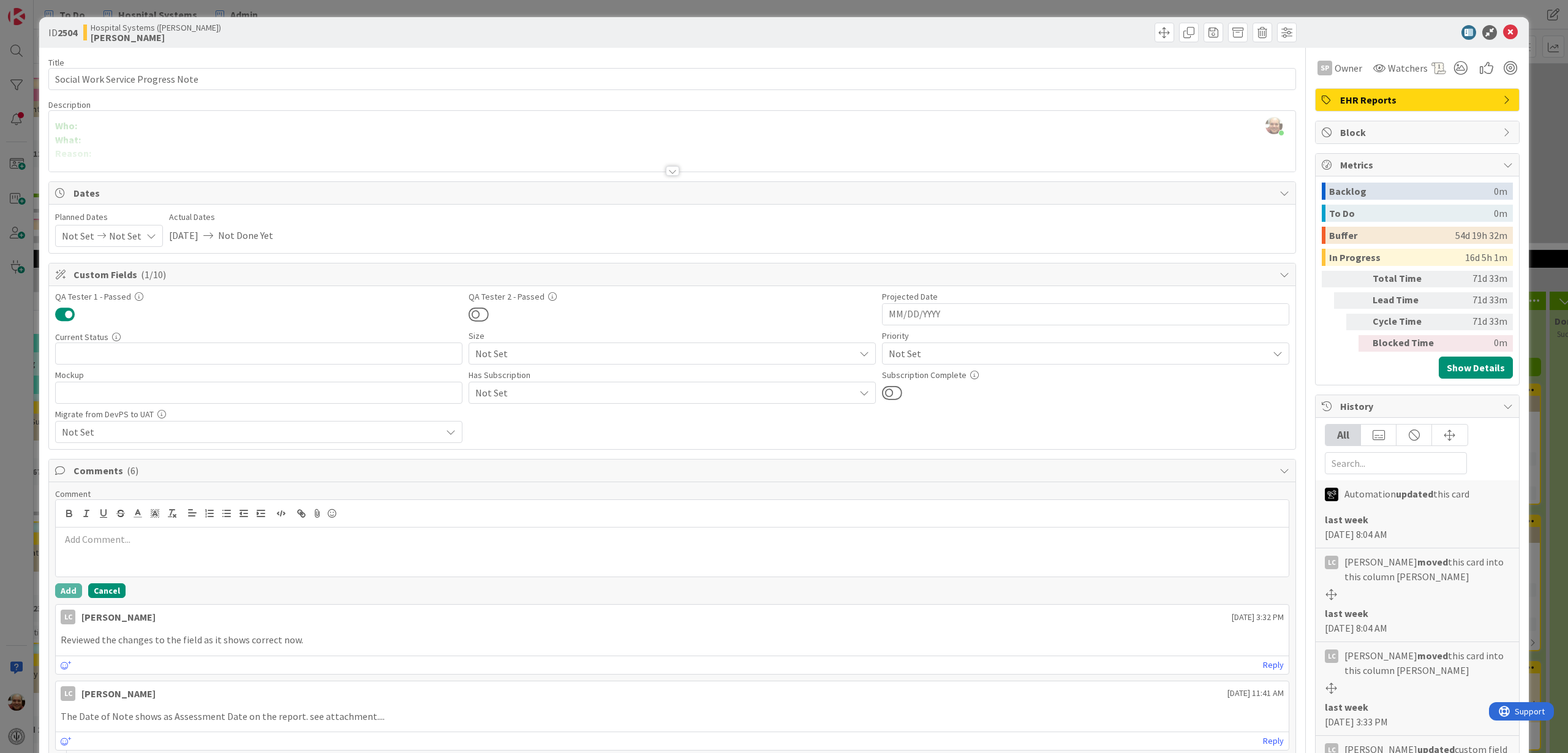
click at [109, 532] on button "Cancel" at bounding box center [106, 591] width 37 height 15
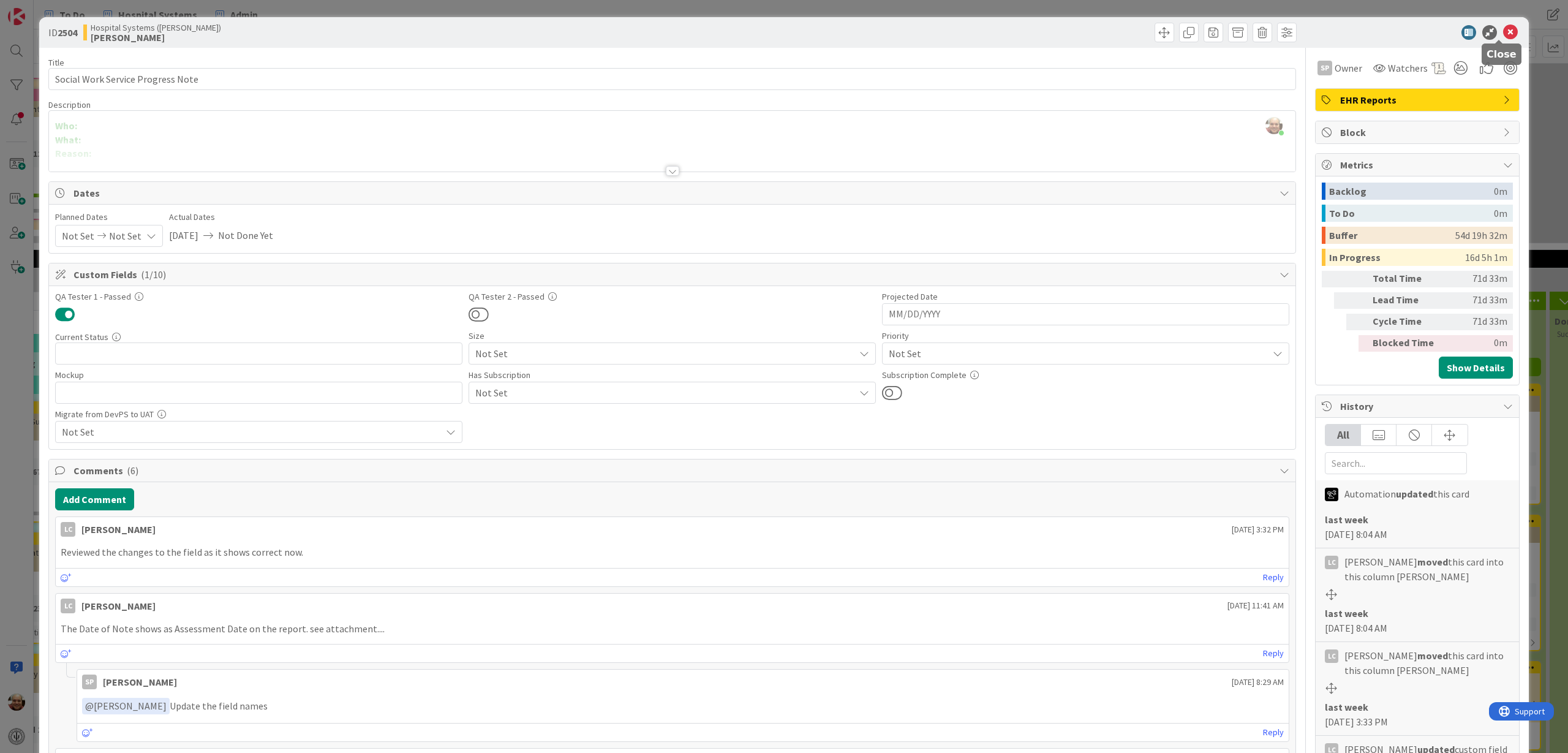
click at [1175, 34] on icon at bounding box center [1511, 32] width 15 height 15
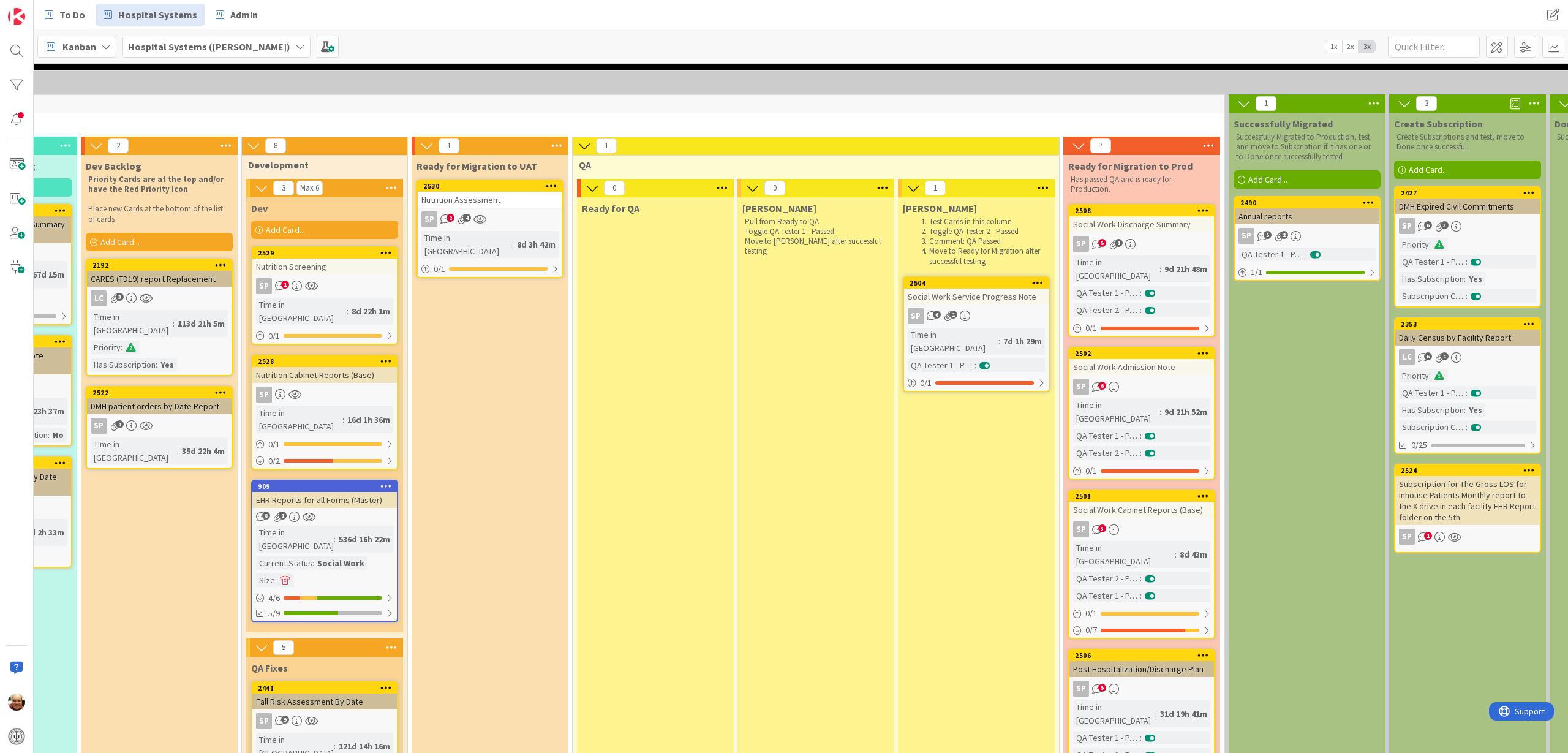
scroll to position [2051, 454]
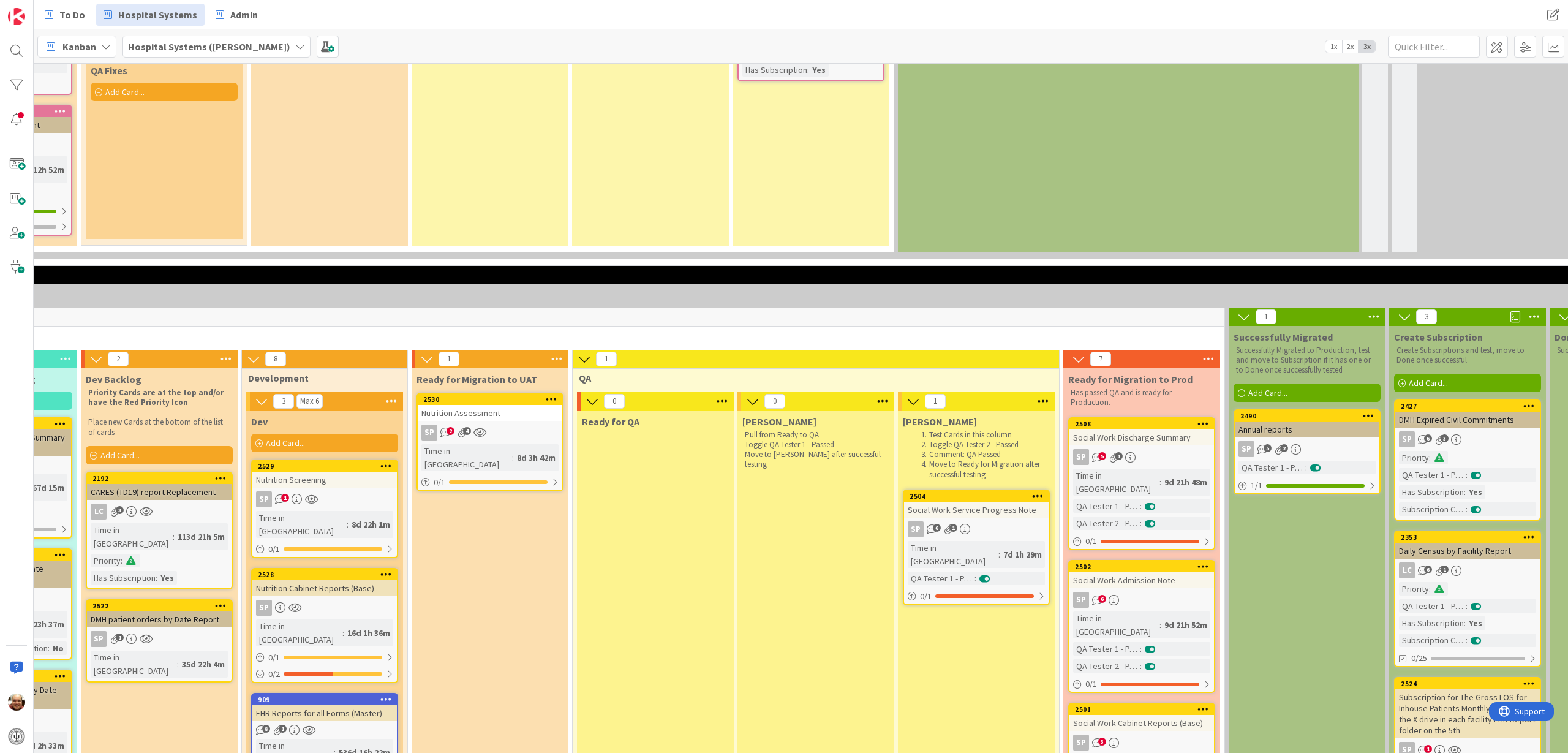
click at [1069, 61] on div "Kanban Hospital Systems ([PERSON_NAME]) 1x 2x 3x" at bounding box center [801, 46] width 1534 height 34
